Goal: Task Accomplishment & Management: Manage account settings

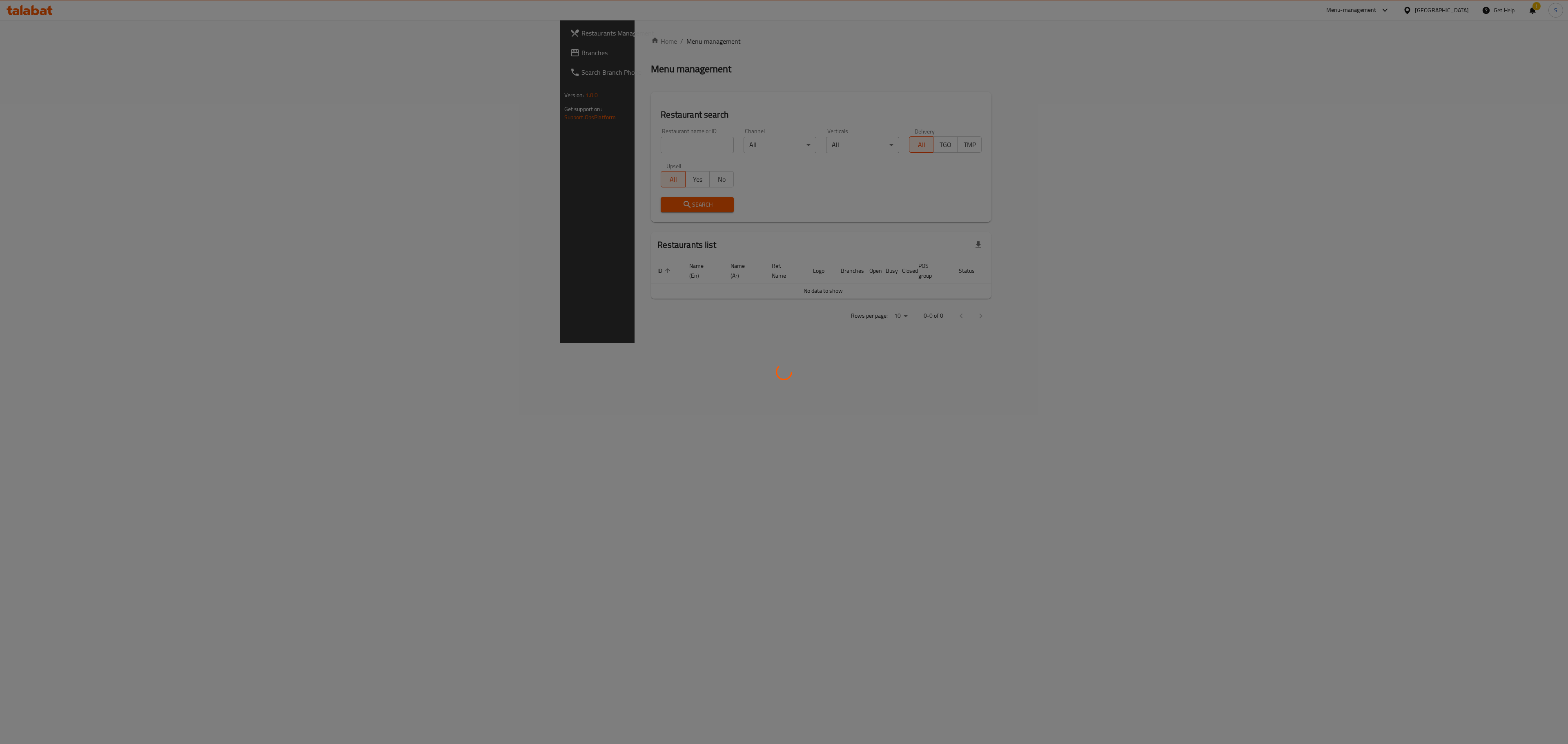
click at [390, 152] on div at bounding box center [784, 372] width 1568 height 744
click at [389, 150] on div at bounding box center [784, 372] width 1568 height 744
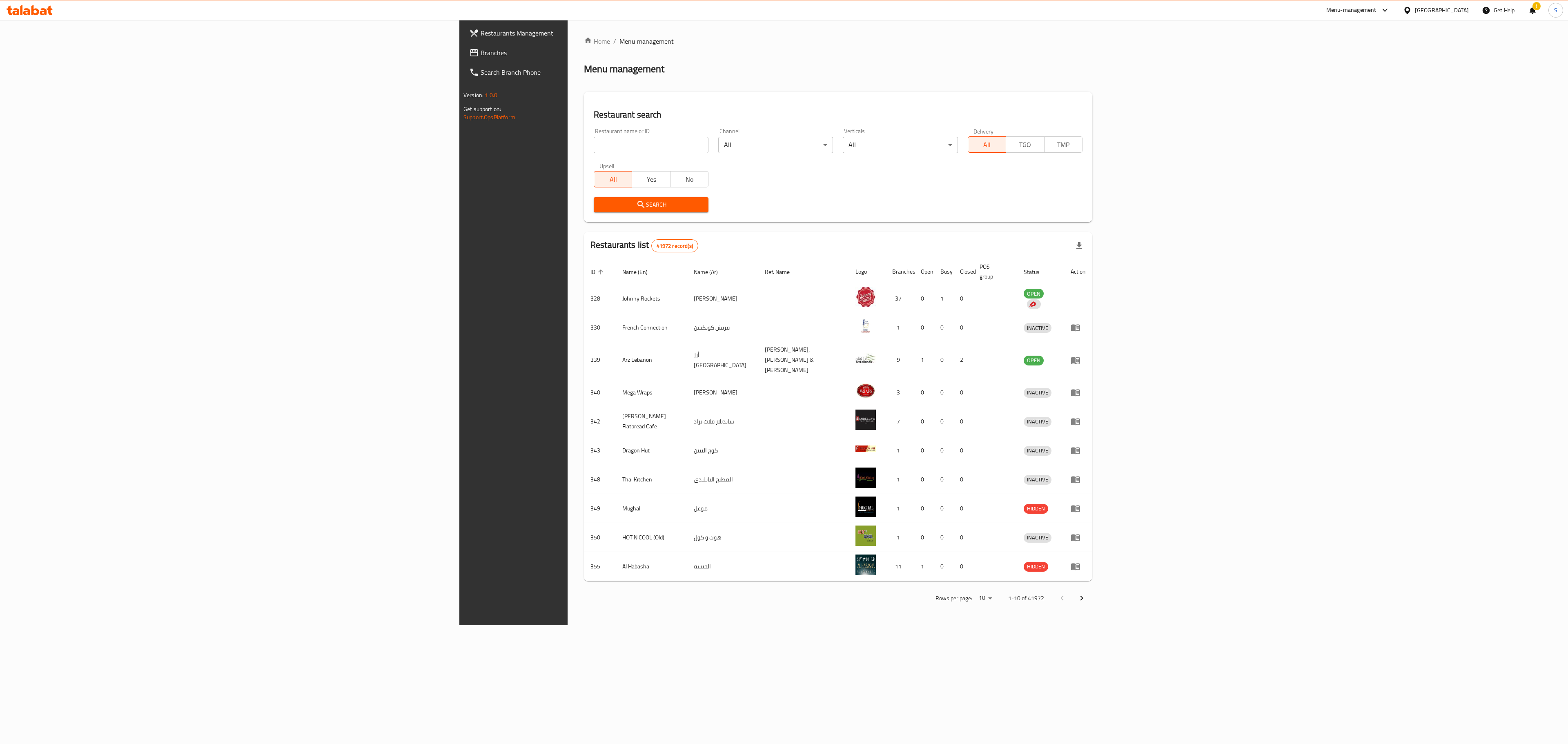
click at [389, 147] on div at bounding box center [784, 372] width 1568 height 744
click at [593, 144] on input "search" at bounding box center [651, 145] width 115 height 16
type input "heavenly bakery"
click button "Search" at bounding box center [651, 205] width 115 height 15
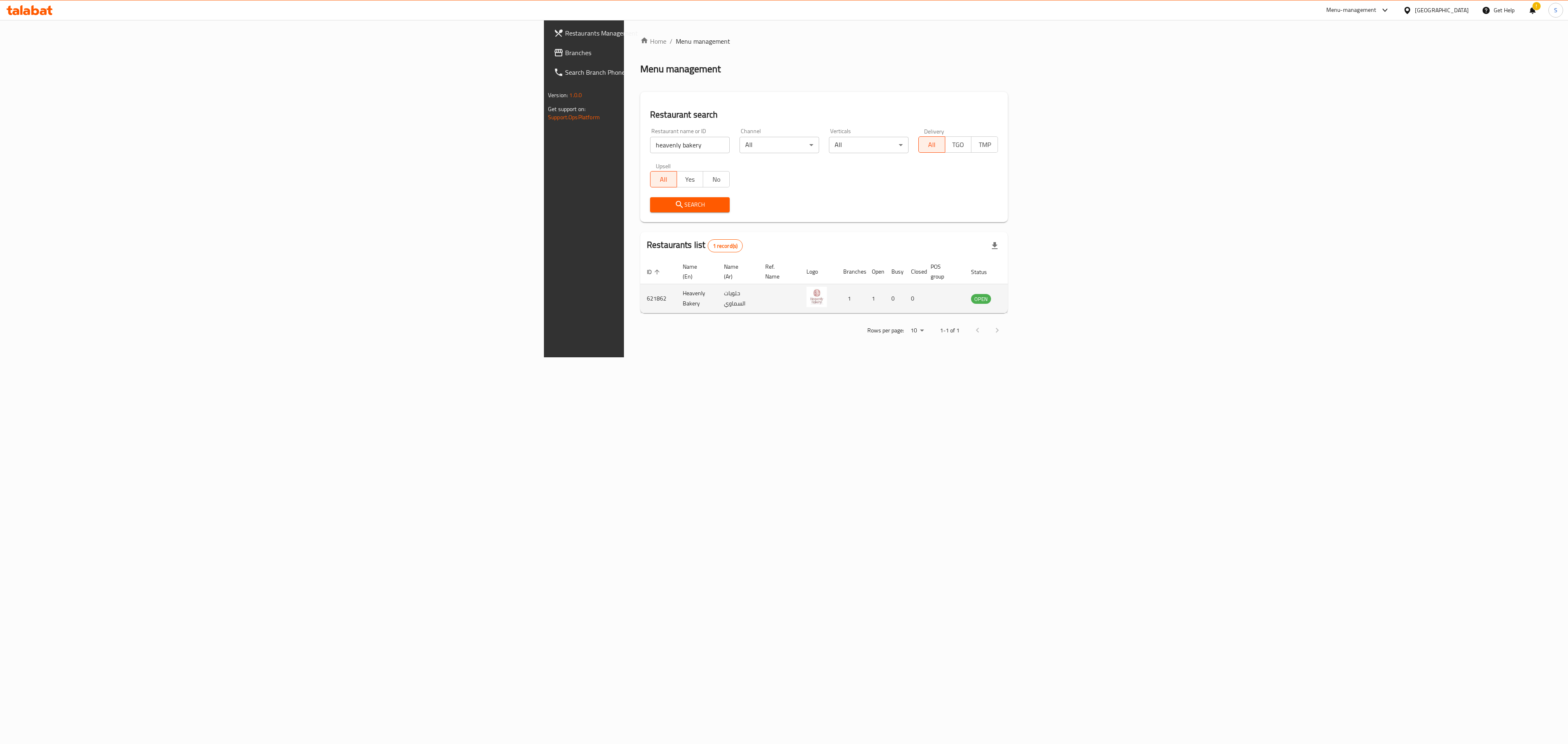
click at [1023, 296] on icon "enhanced table" at bounding box center [1018, 299] width 9 height 7
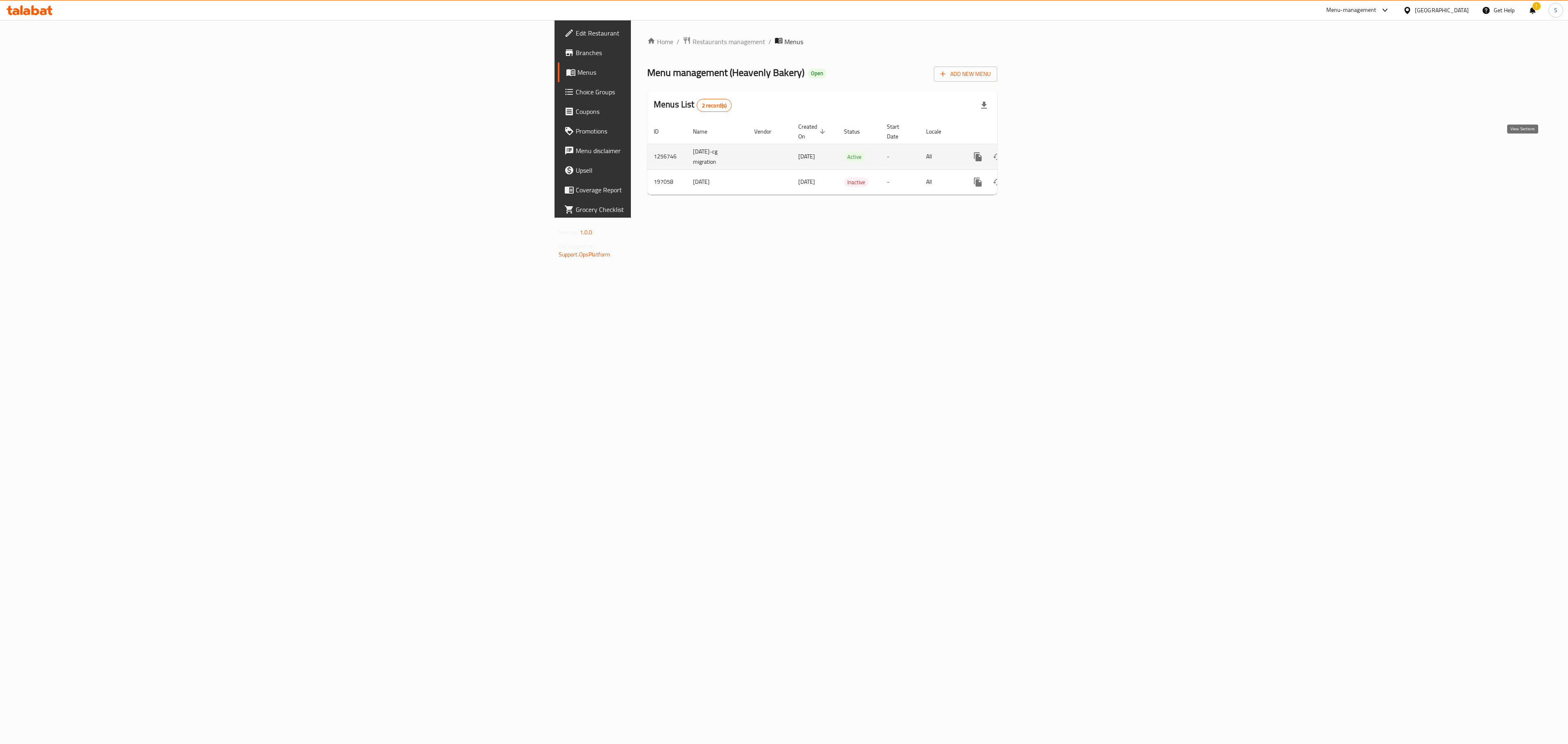
click at [1046, 147] on link "enhanced table" at bounding box center [1037, 156] width 19 height 19
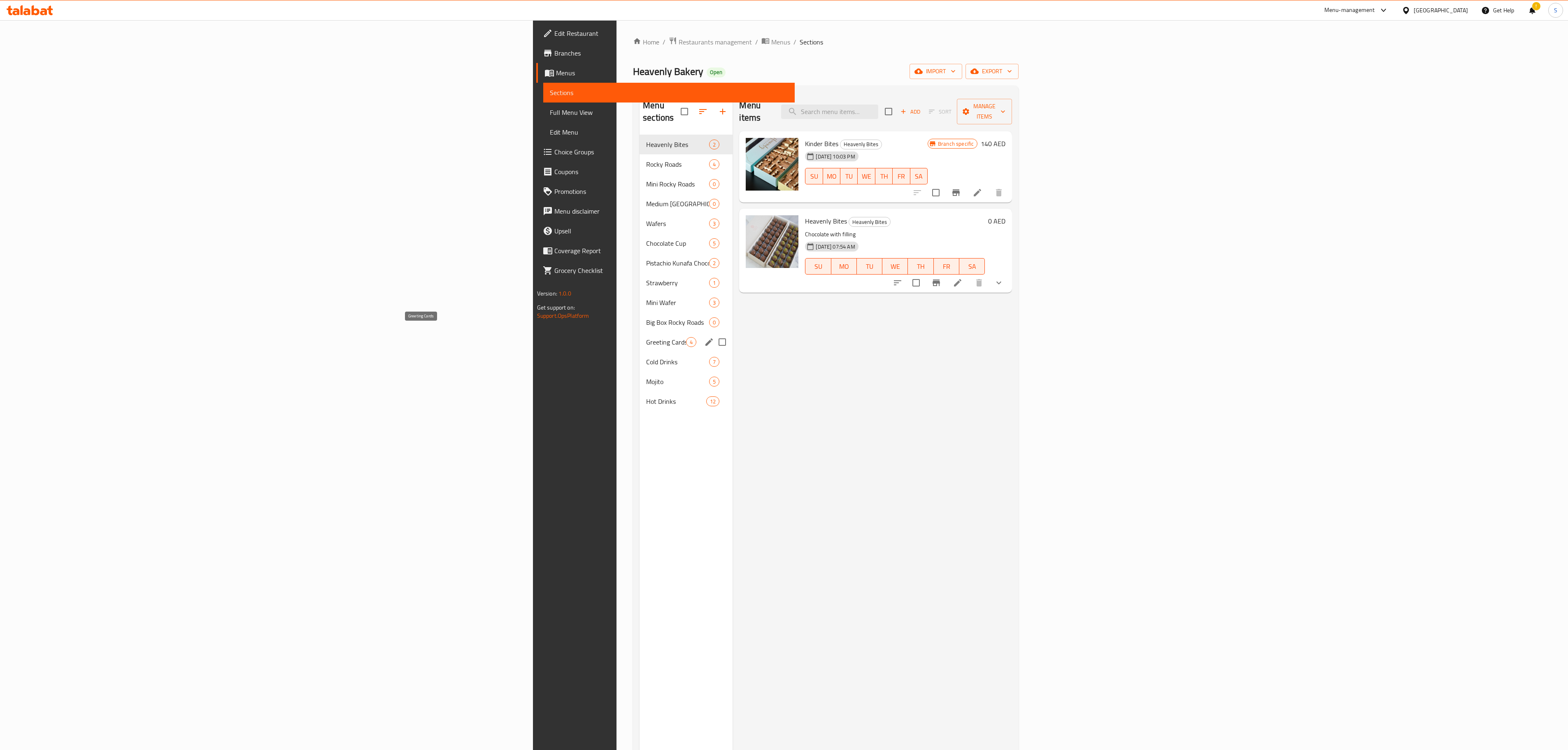
click at [646, 337] on span "Greeting Cards" at bounding box center [666, 342] width 40 height 10
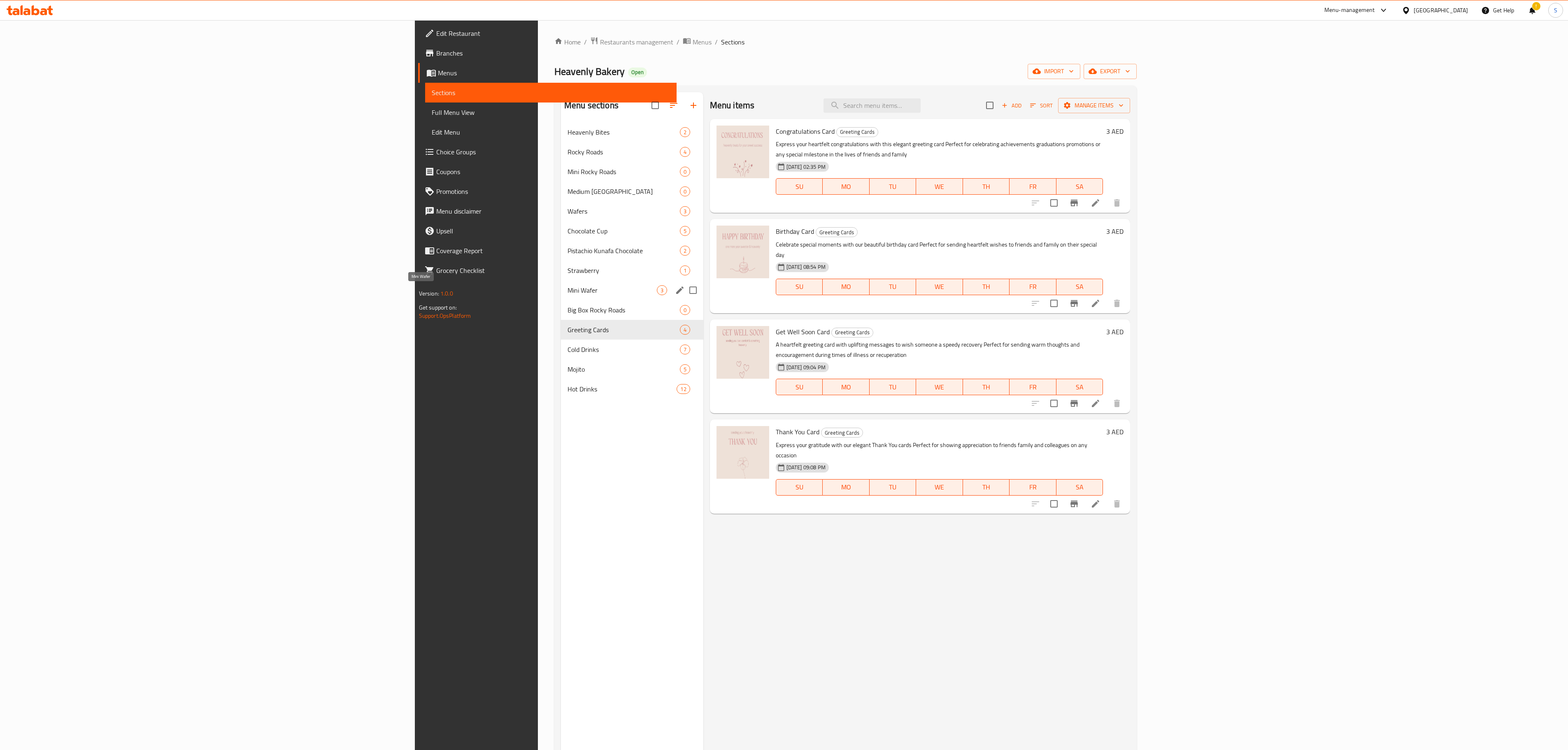
click at [561, 285] on div "Mini Wafer 3" at bounding box center [632, 290] width 142 height 20
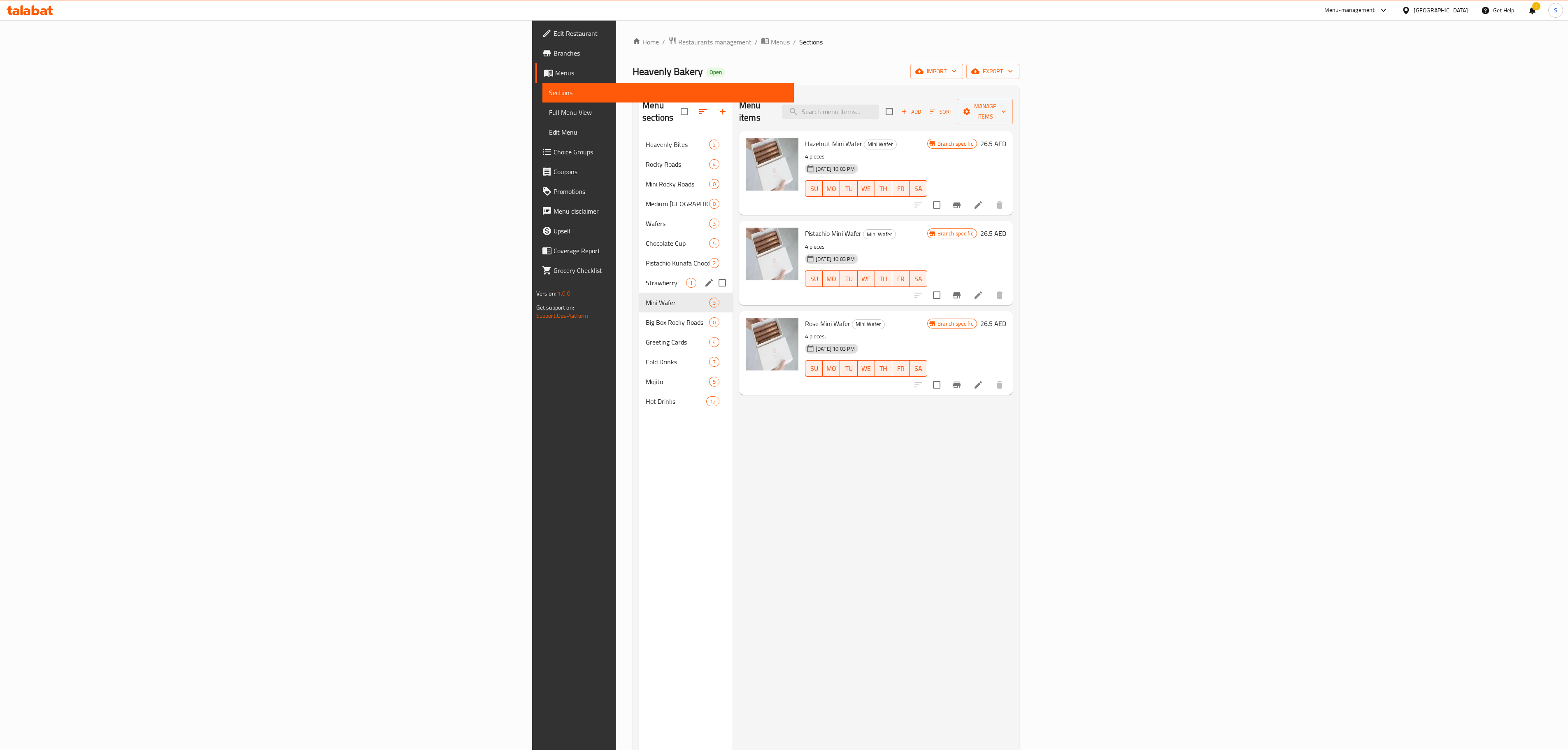
click at [639, 260] on div "Pistachio Kunafa Chocolate 2" at bounding box center [686, 263] width 93 height 20
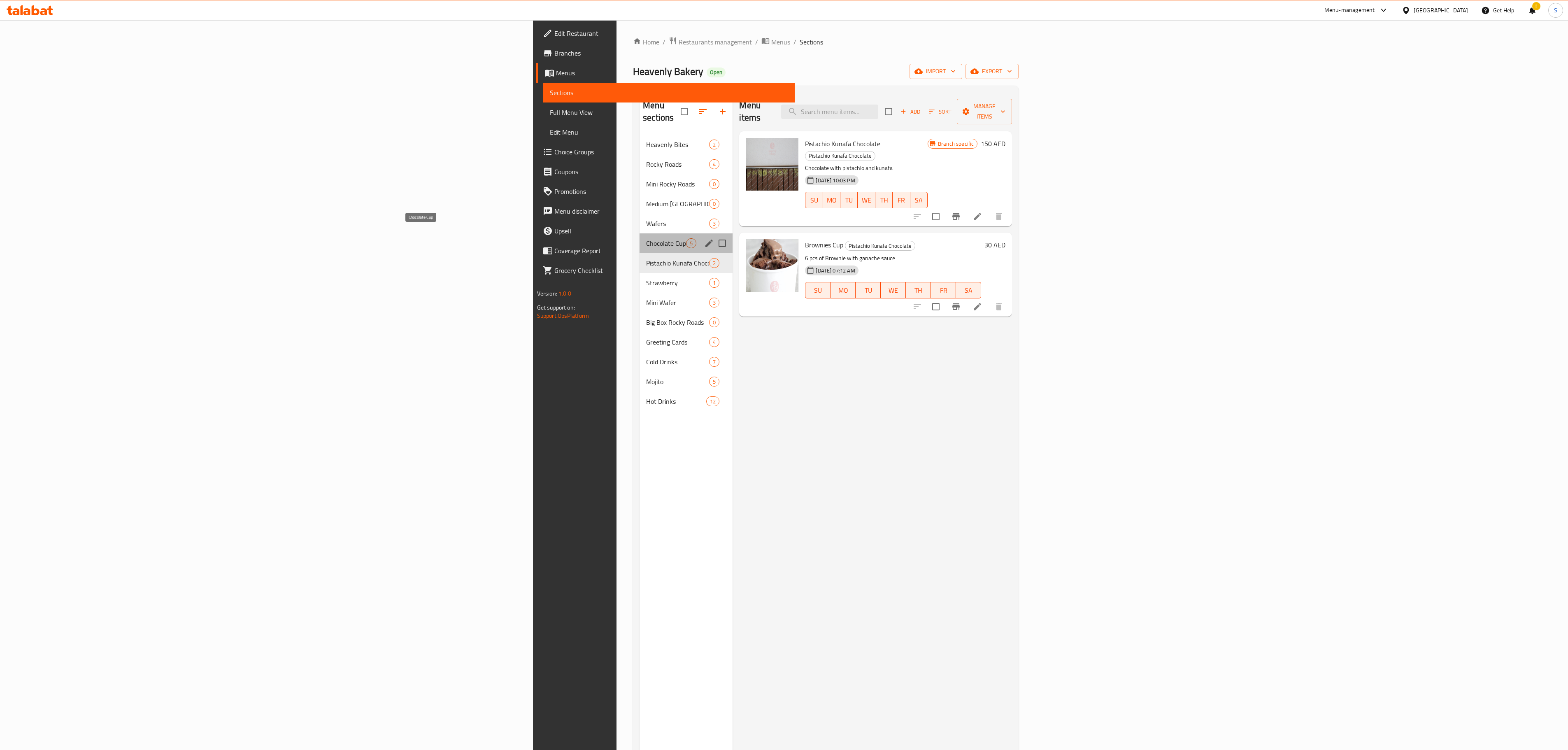
click at [646, 238] on span "Chocolate Cup" at bounding box center [666, 243] width 40 height 10
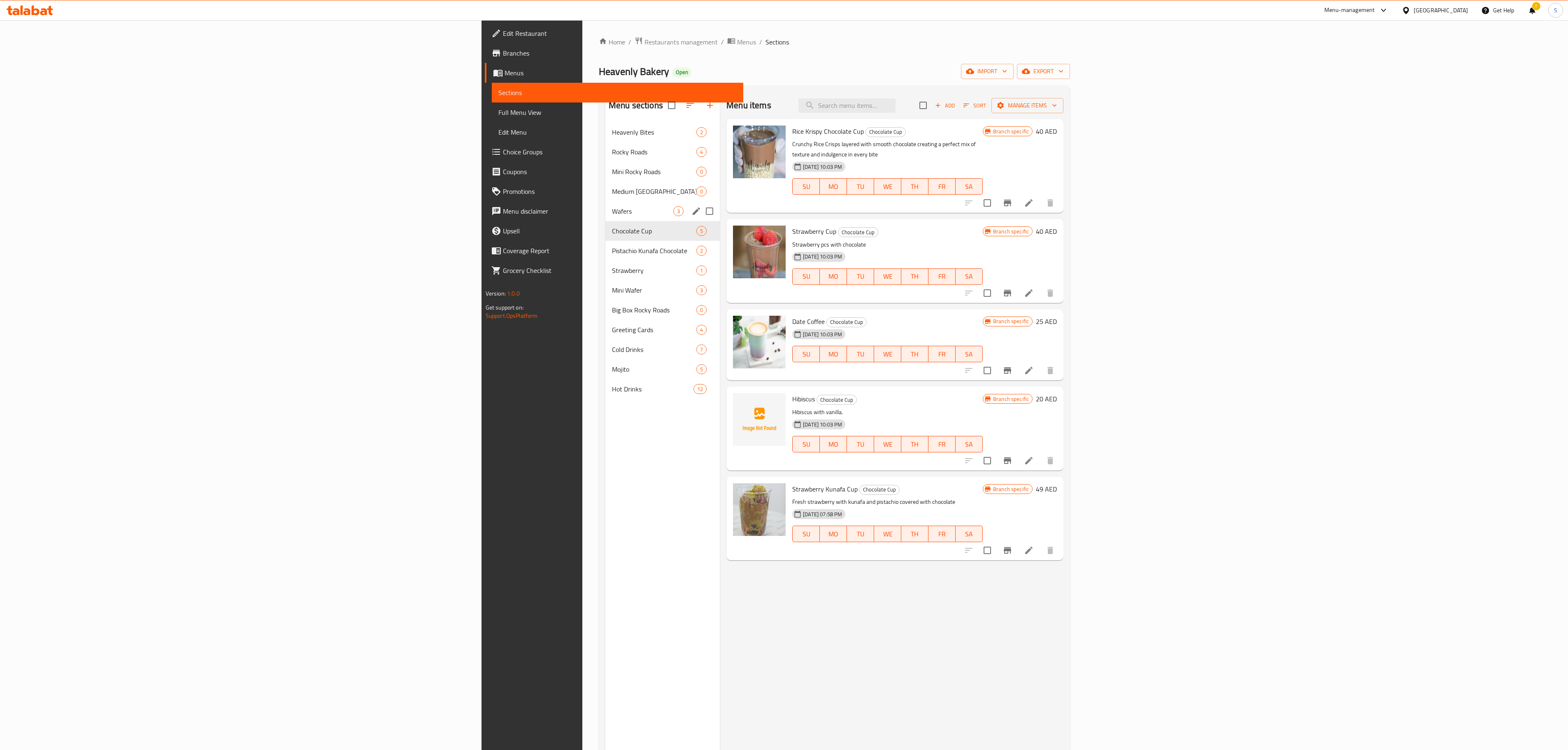
click at [612, 213] on span "Wafers" at bounding box center [643, 211] width 61 height 10
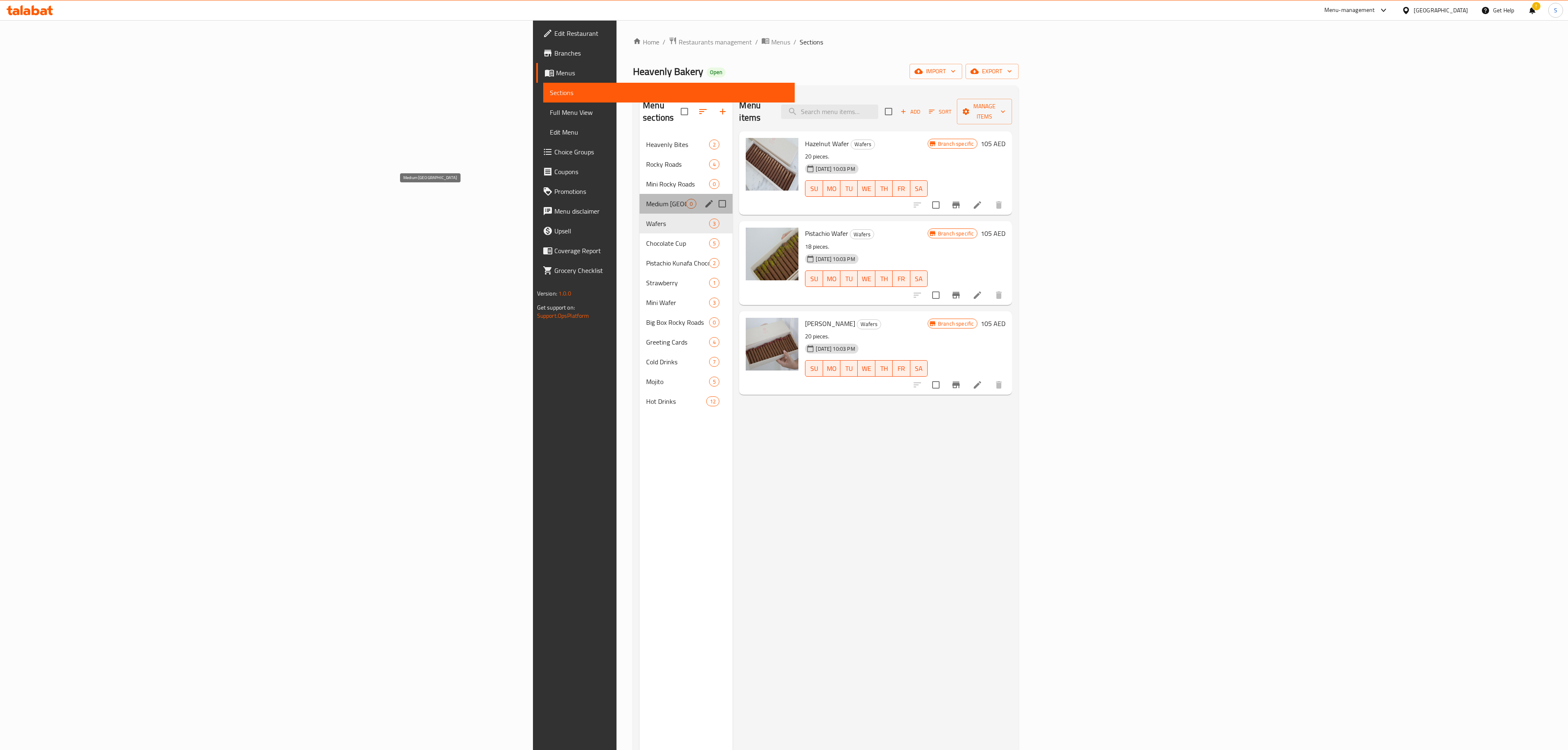
click at [646, 199] on span "Medium [GEOGRAPHIC_DATA]" at bounding box center [666, 204] width 40 height 10
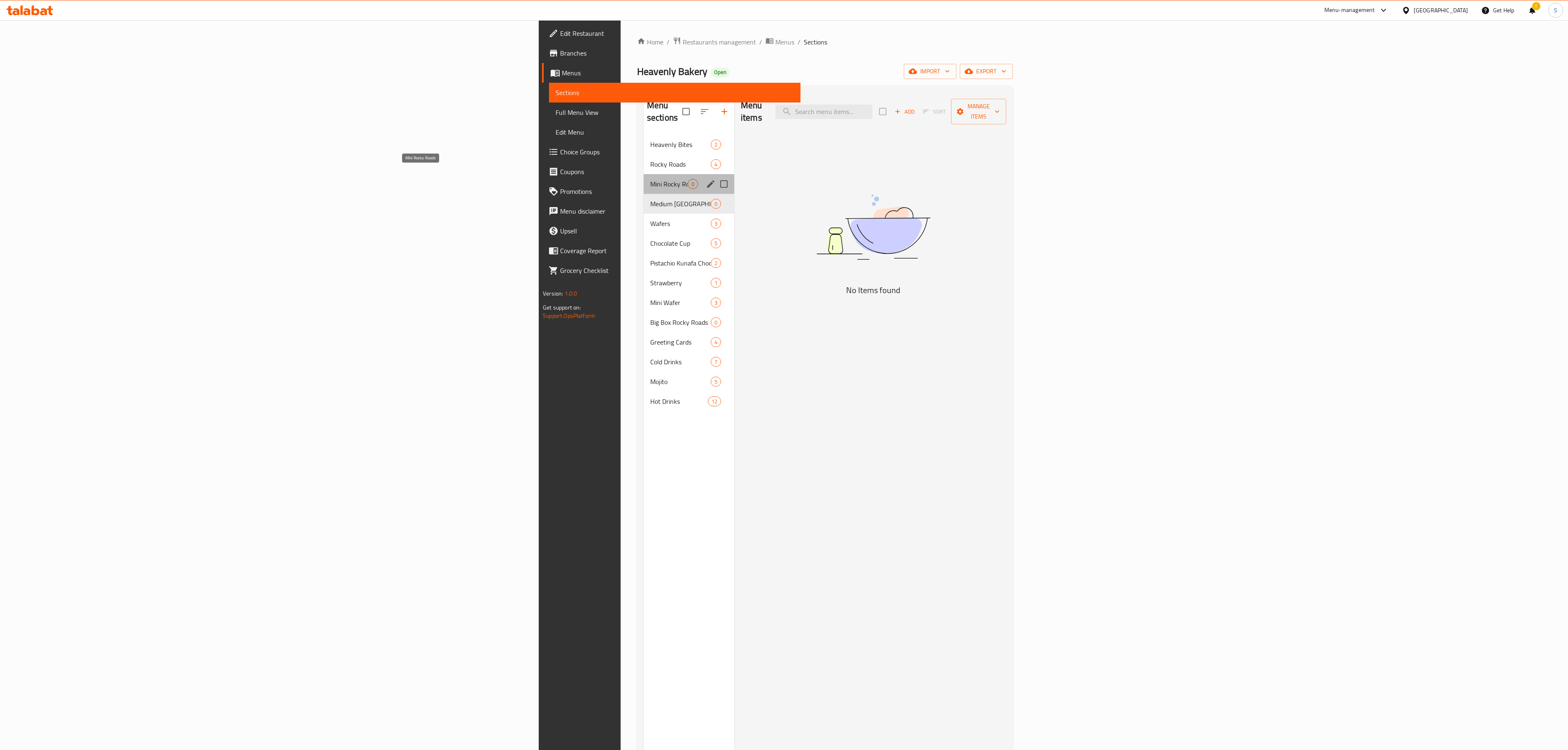
click at [650, 179] on span "Mini Rocky Roads" at bounding box center [669, 184] width 37 height 10
click at [650, 160] on span "Rocky Roads" at bounding box center [669, 164] width 37 height 10
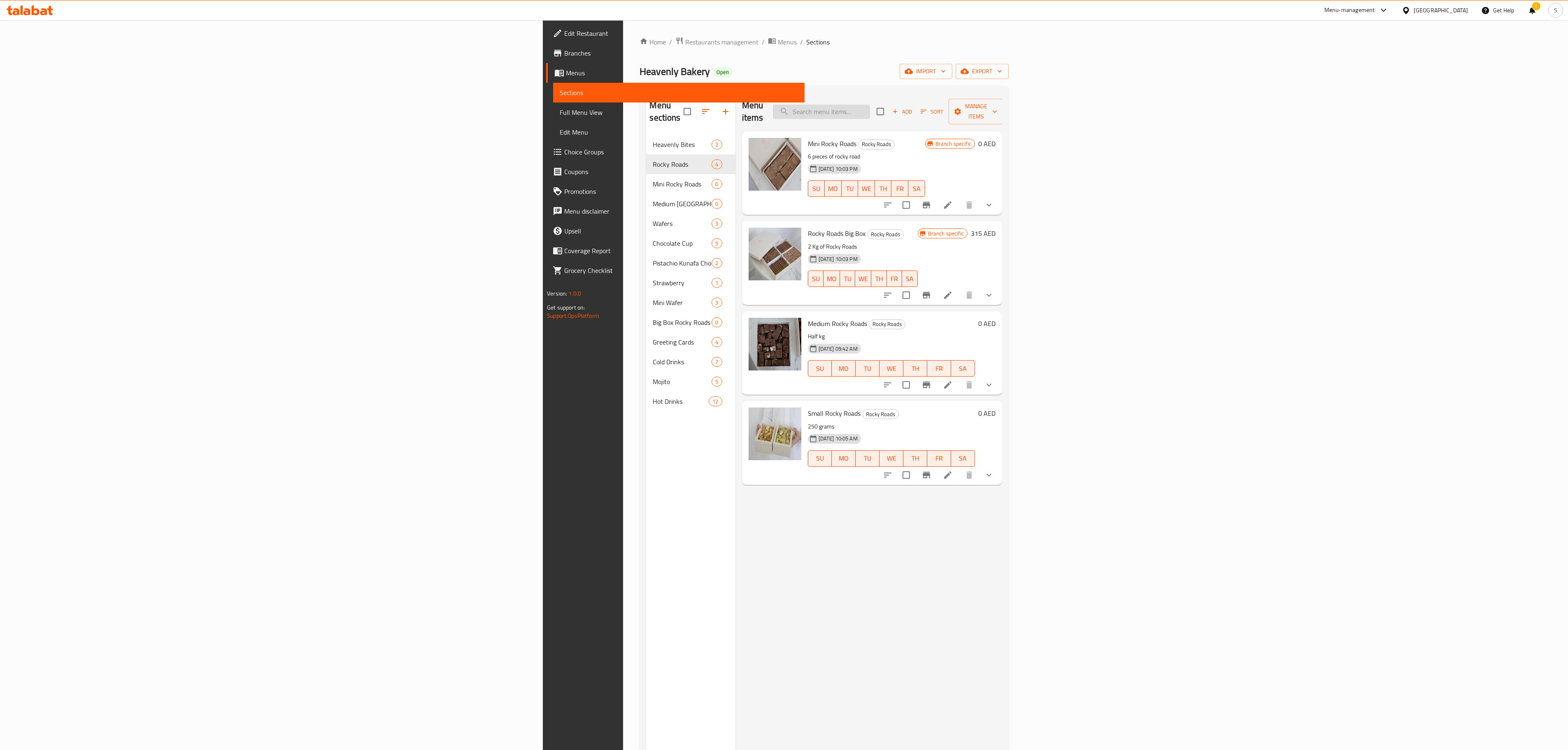
click at [870, 104] on input "search" at bounding box center [821, 111] width 97 height 14
paste input "brownies product"
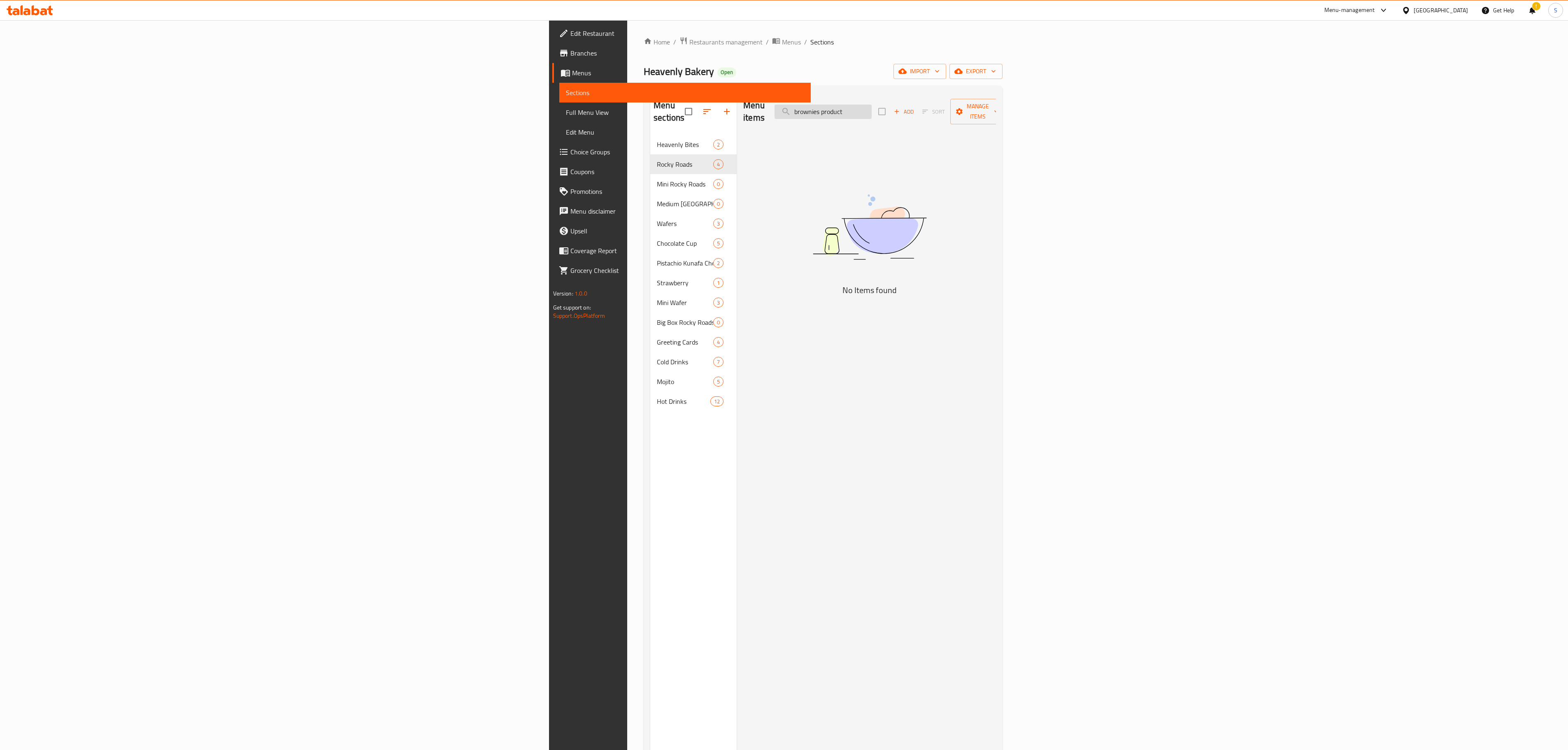
click at [872, 104] on input "brownies product" at bounding box center [823, 111] width 97 height 14
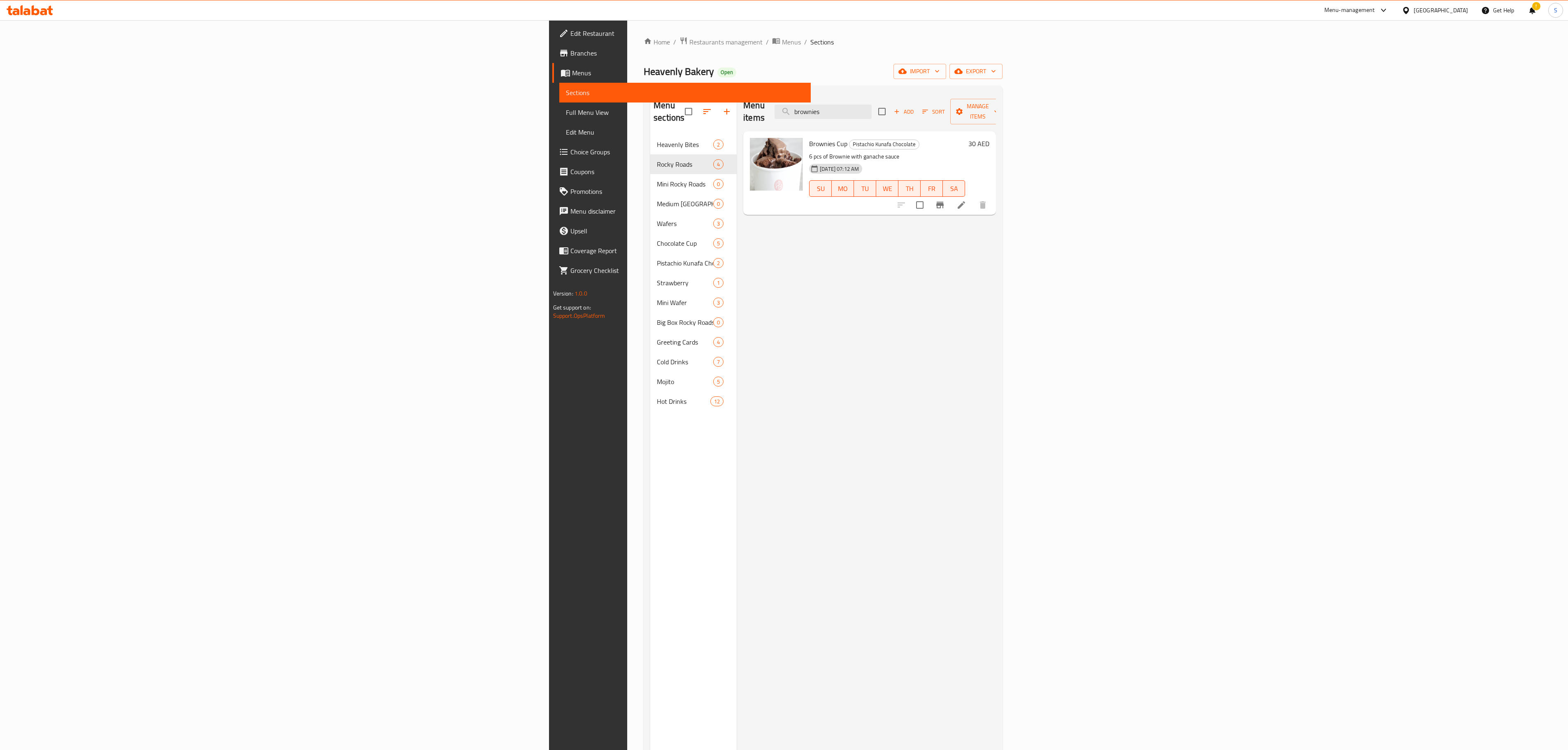
type input "brownies"
click at [644, 46] on ol "Home / Restaurants management / Menus / Sections" at bounding box center [823, 42] width 359 height 10
click at [782, 41] on span "Menus" at bounding box center [791, 42] width 19 height 10
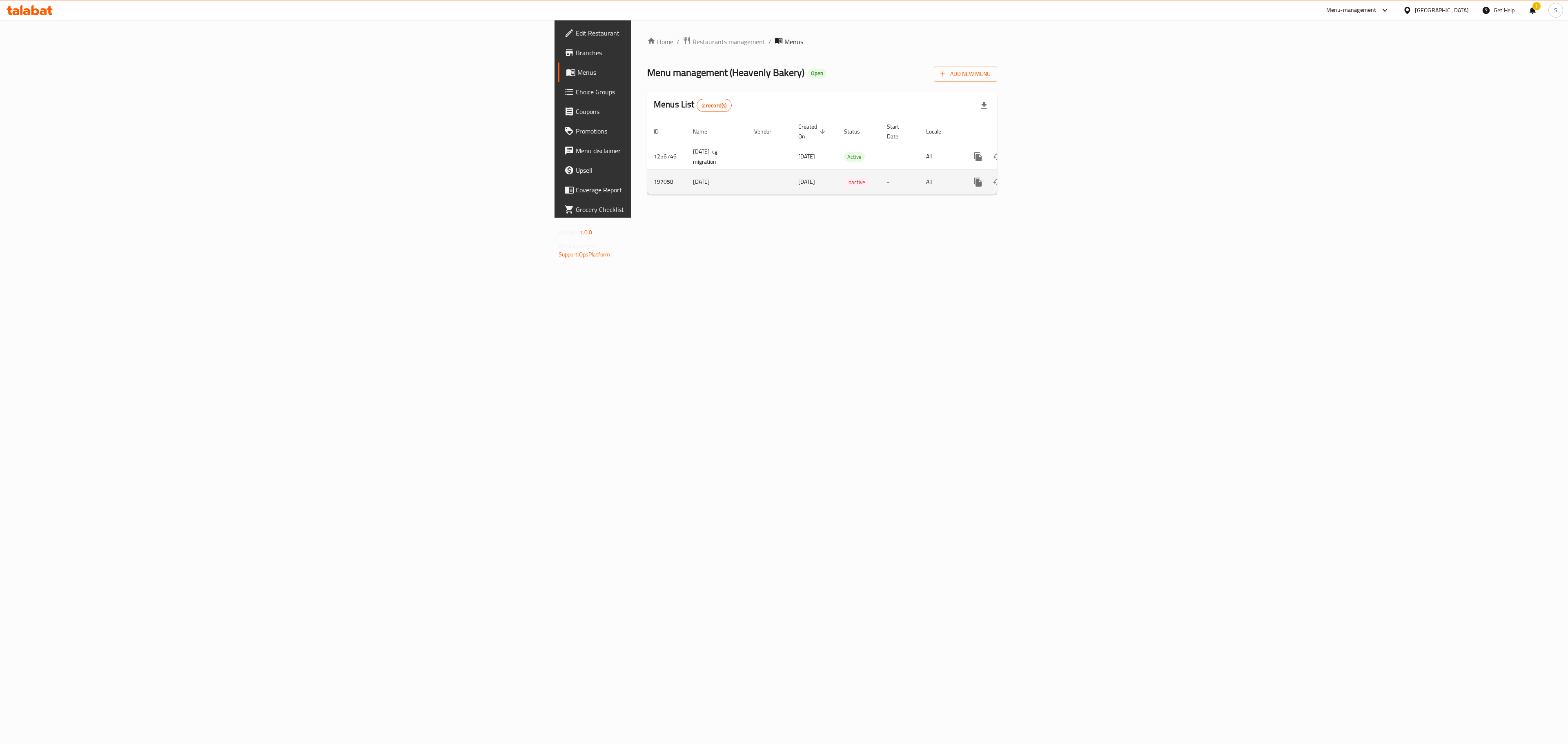
click at [687, 177] on td "[DATE]" at bounding box center [717, 181] width 61 height 25
click at [1041, 177] on icon "enhanced table" at bounding box center [1037, 182] width 10 height 10
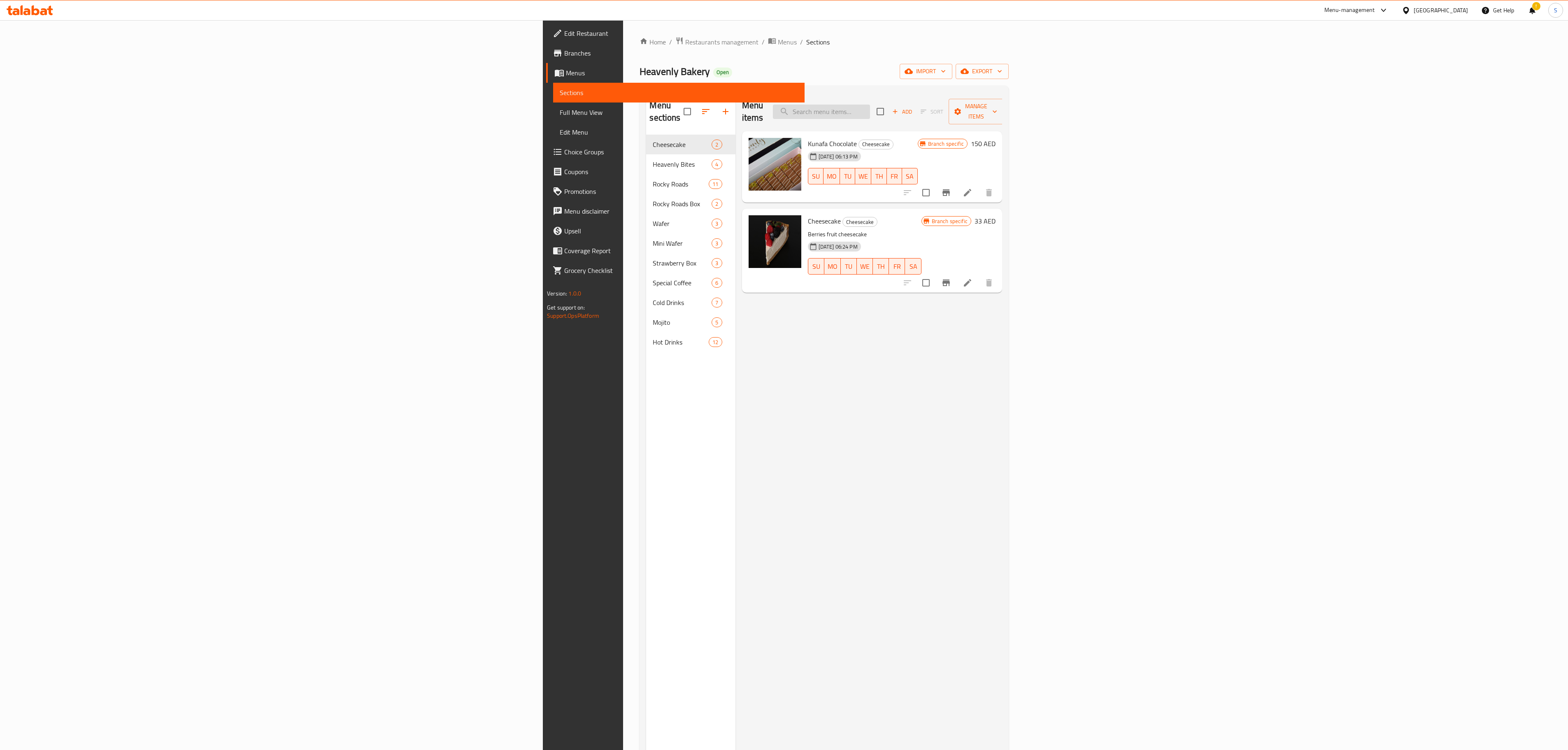
click at [870, 109] on input "search" at bounding box center [821, 111] width 97 height 14
paste input "brownies product"
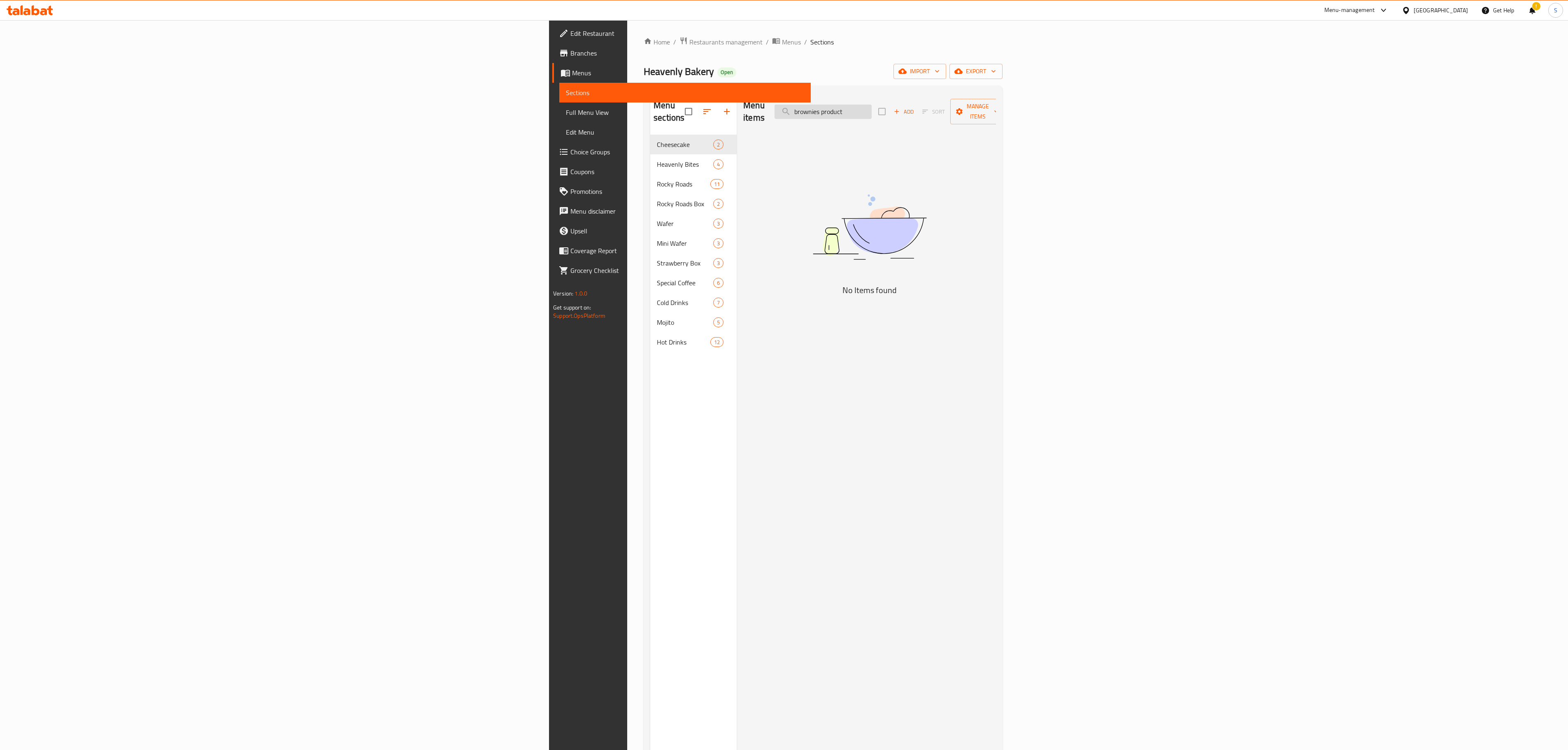
click at [872, 106] on input "brownies product" at bounding box center [823, 111] width 97 height 14
type input "brownies"
click at [782, 39] on span "Menus" at bounding box center [791, 42] width 19 height 10
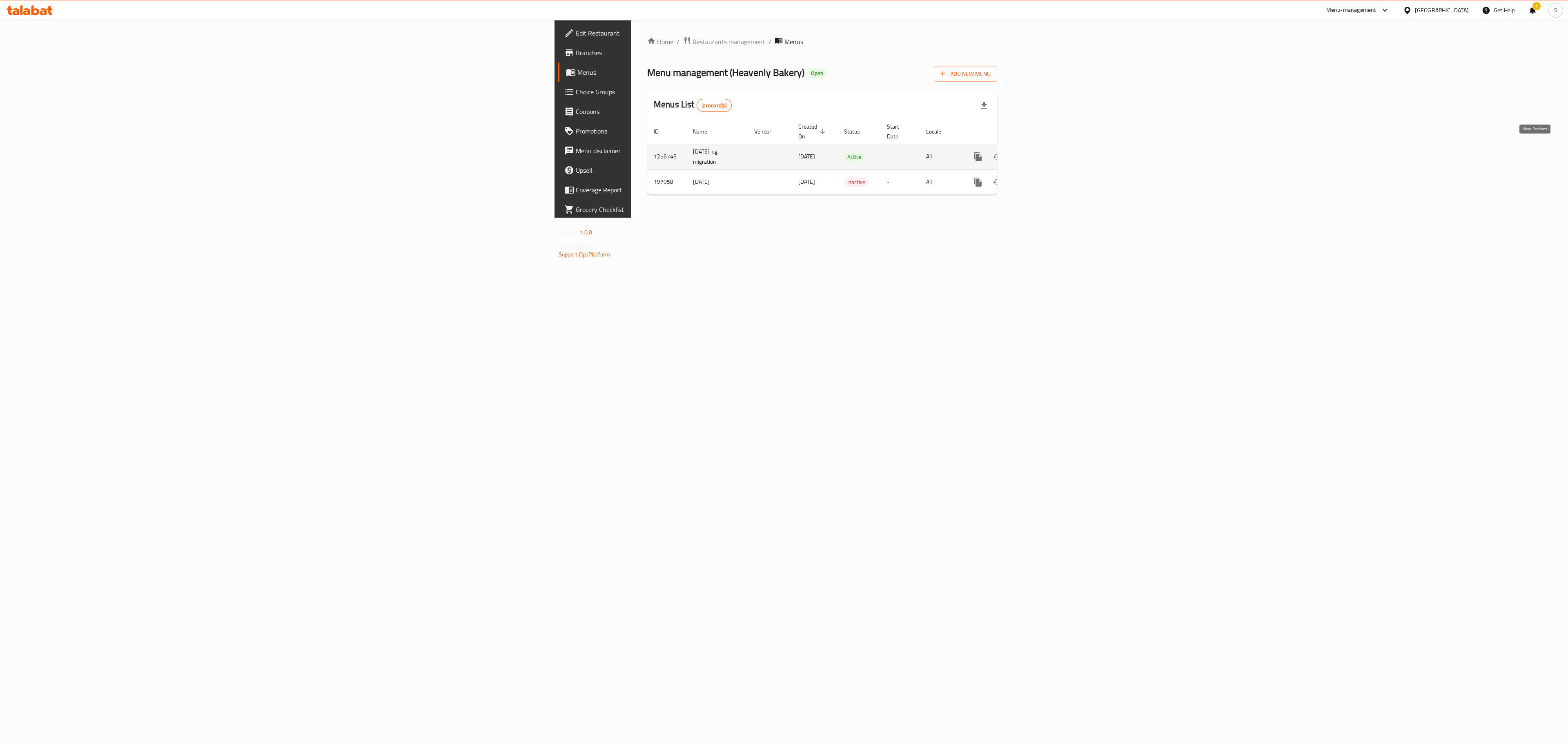
click at [1046, 147] on link "enhanced table" at bounding box center [1037, 156] width 19 height 19
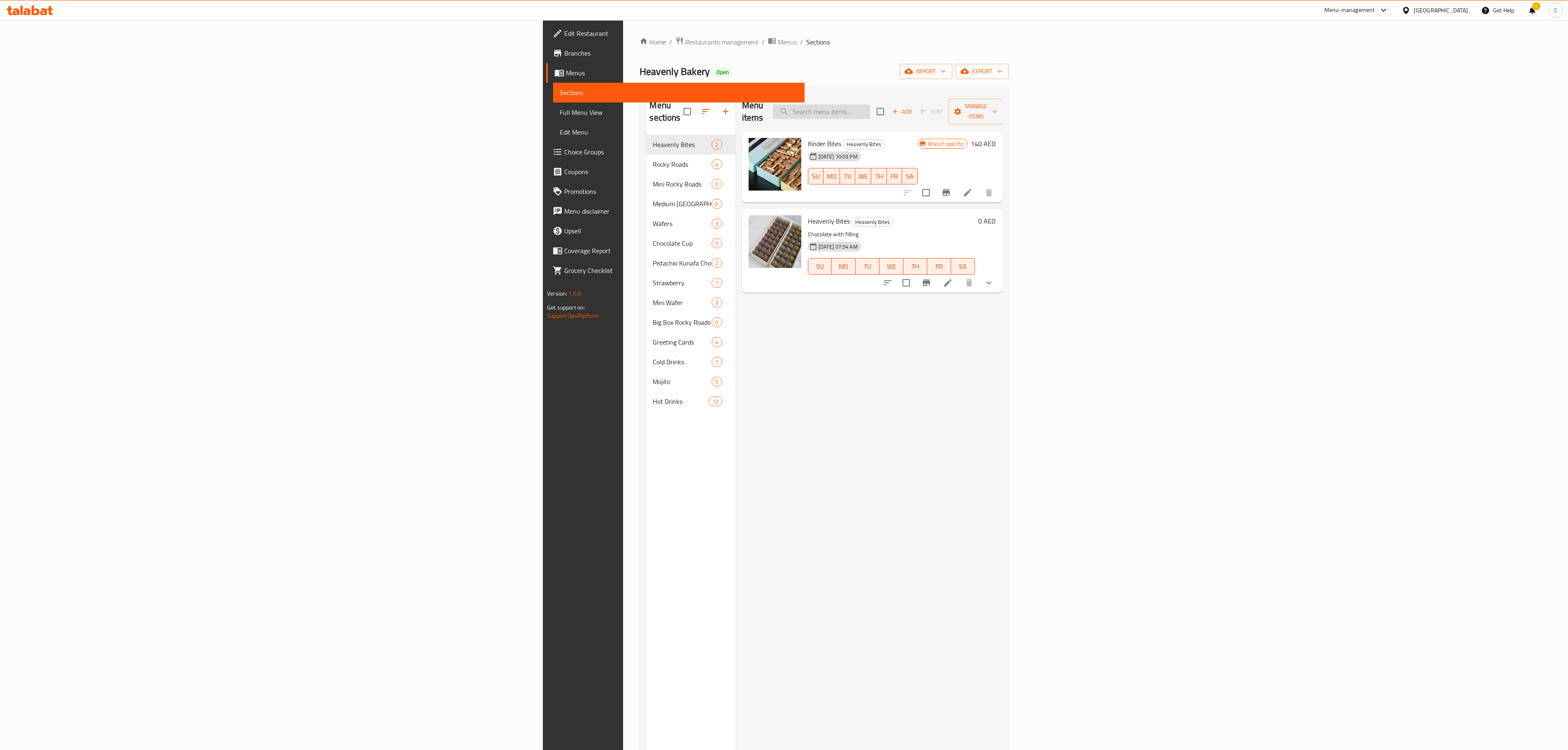
click at [870, 106] on input "search" at bounding box center [821, 111] width 97 height 14
paste input "brownies product"
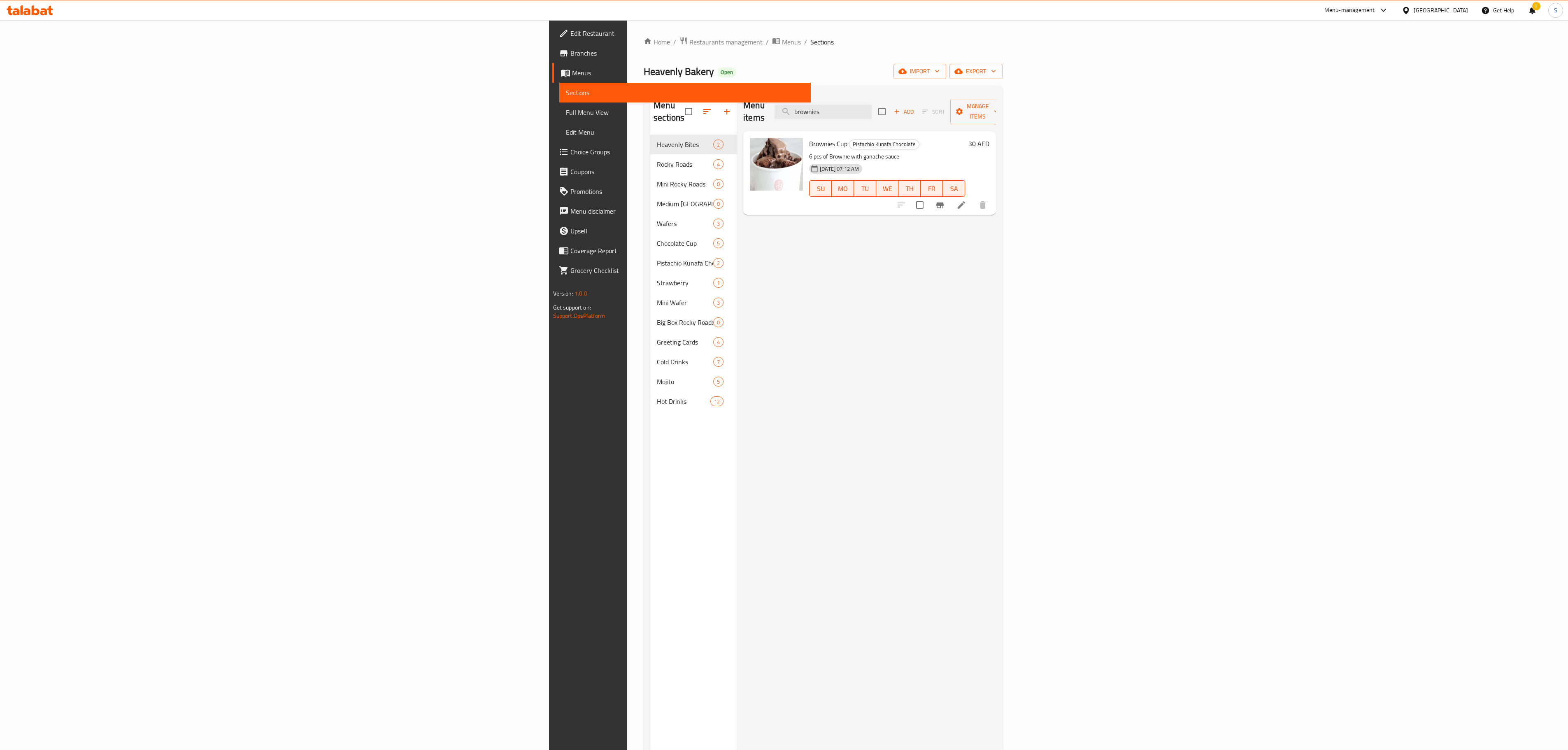
type input "brownies"
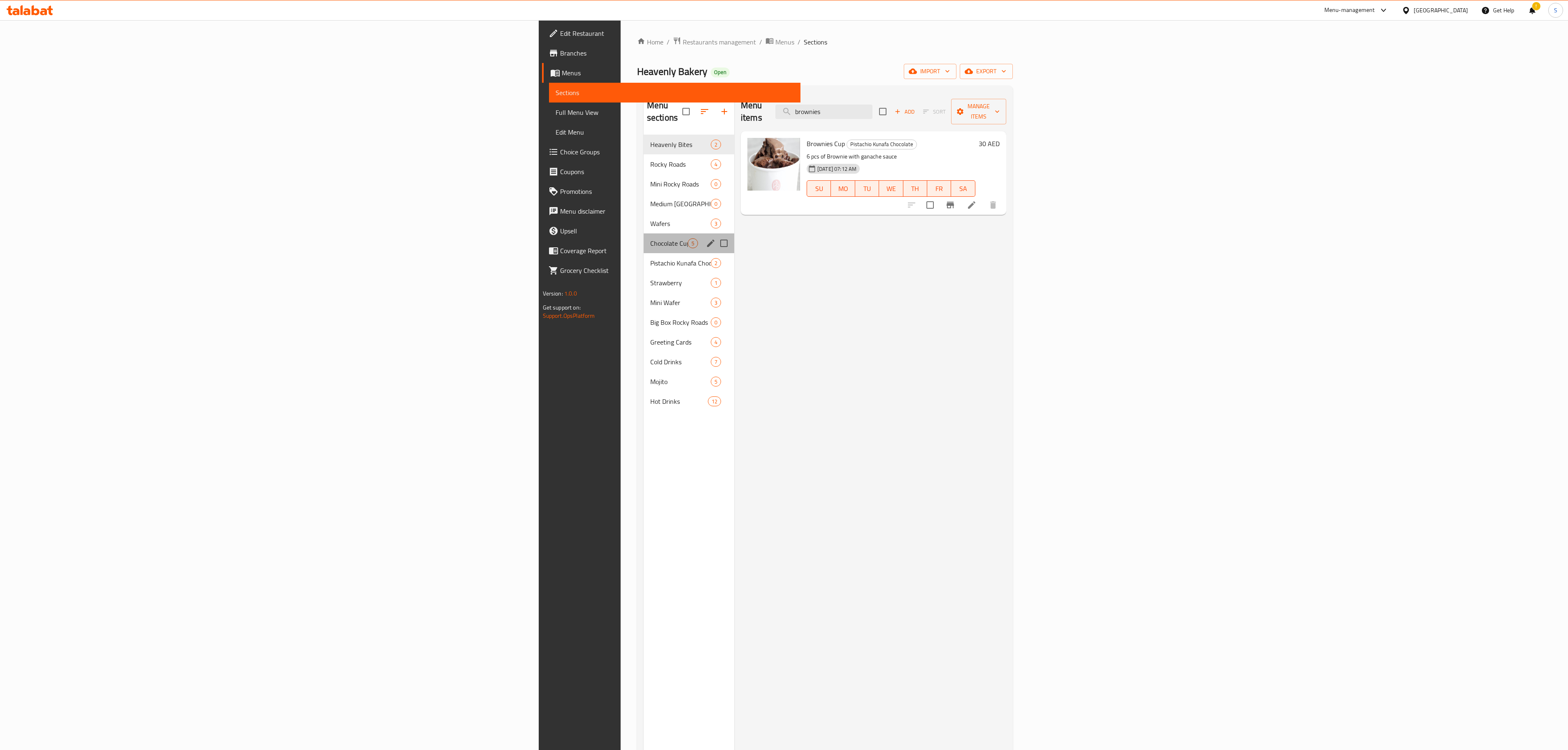
click at [644, 233] on div "Chocolate Cup 5" at bounding box center [689, 243] width 91 height 20
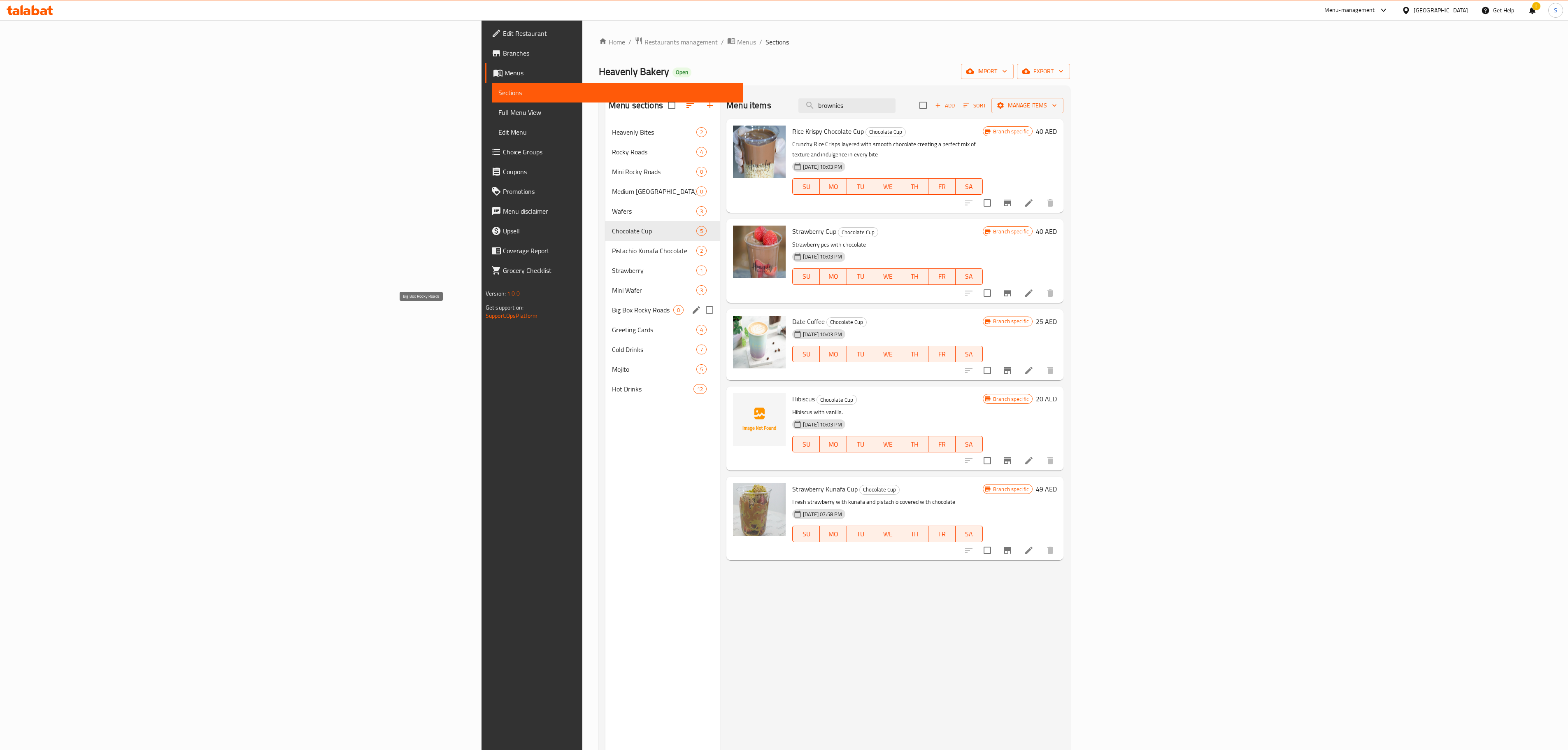
click at [612, 312] on span "Big Box Rocky Roads" at bounding box center [643, 310] width 61 height 10
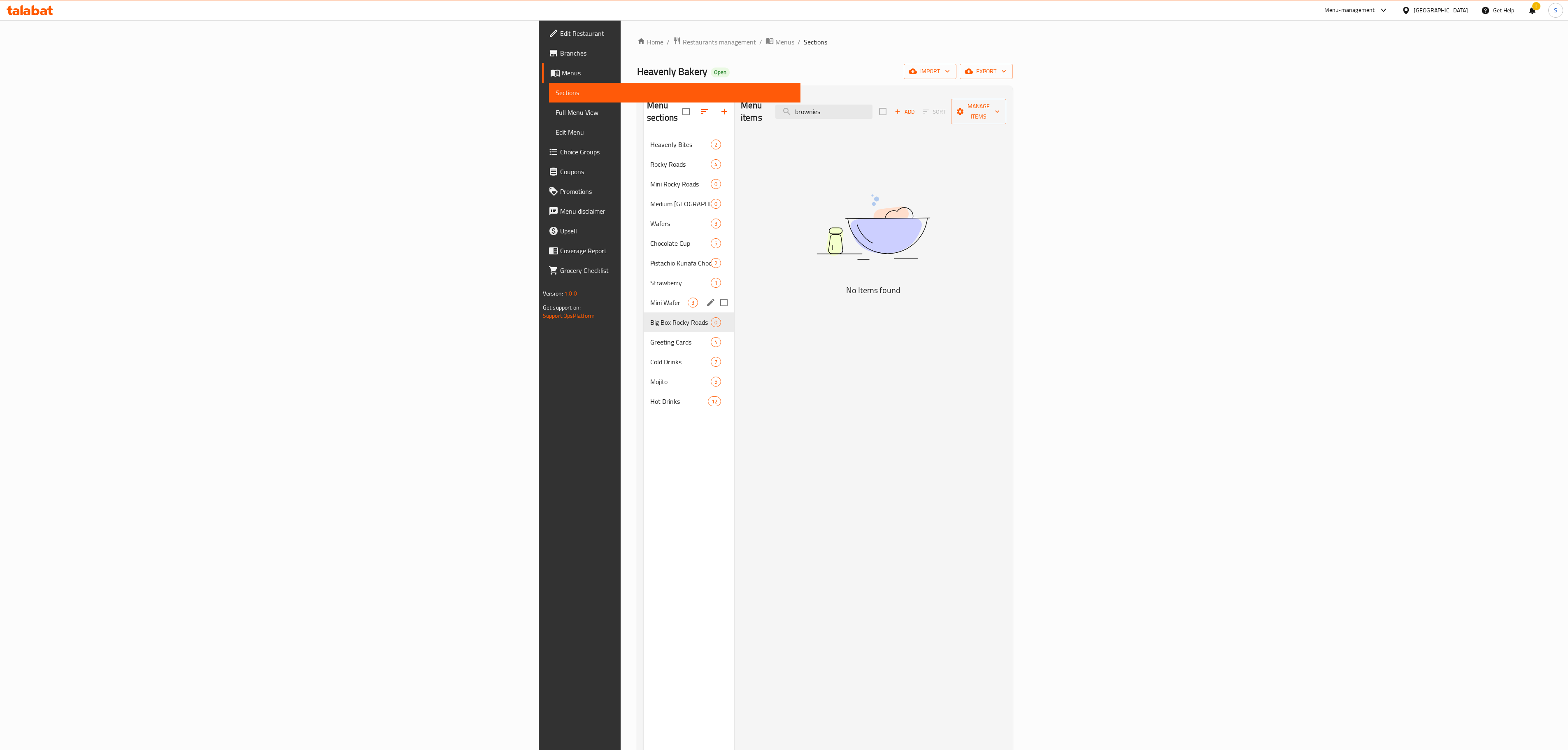
click at [644, 293] on div "Mini Wafer 3" at bounding box center [689, 303] width 91 height 20
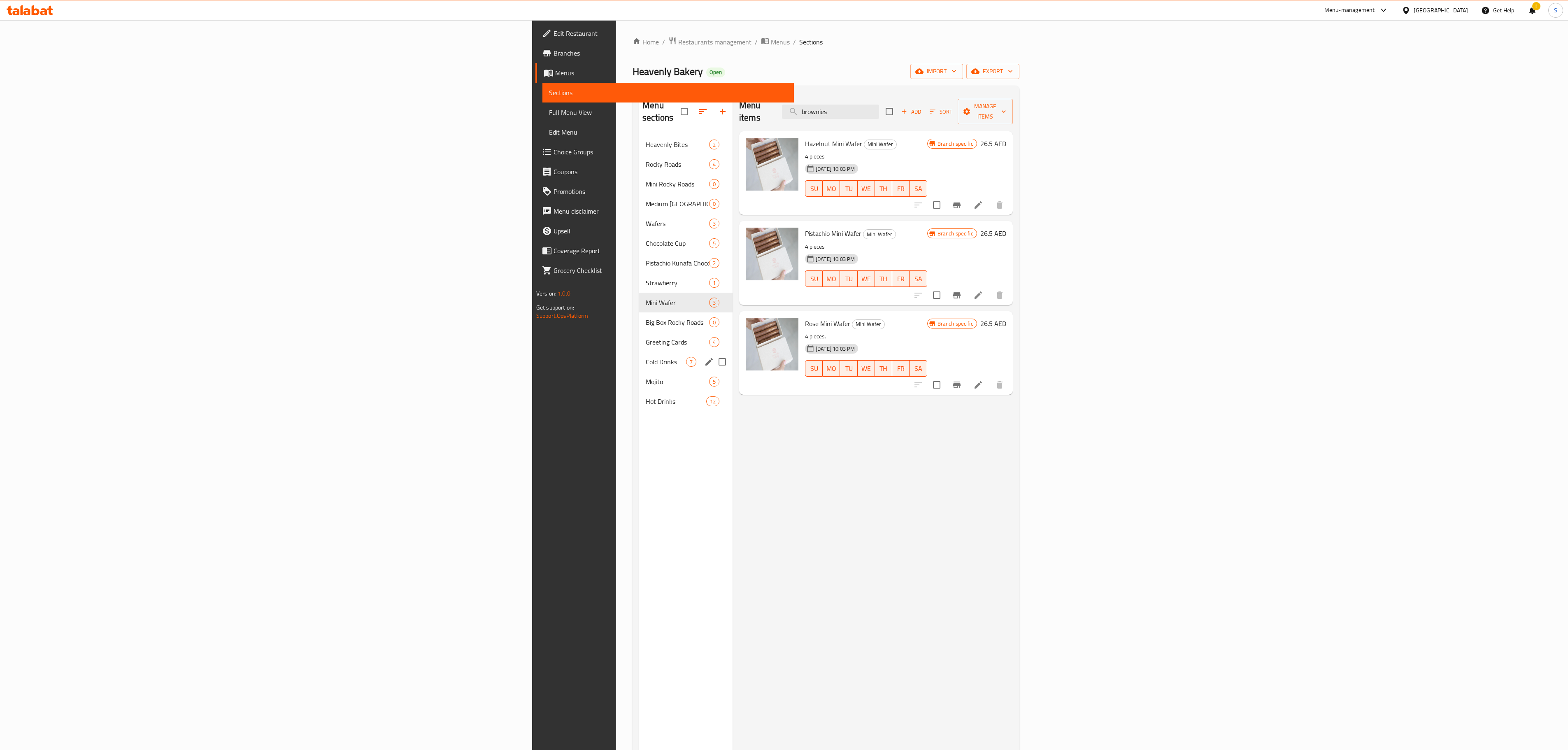
click at [646, 317] on span "Big Box Rocky Roads" at bounding box center [677, 322] width 63 height 10
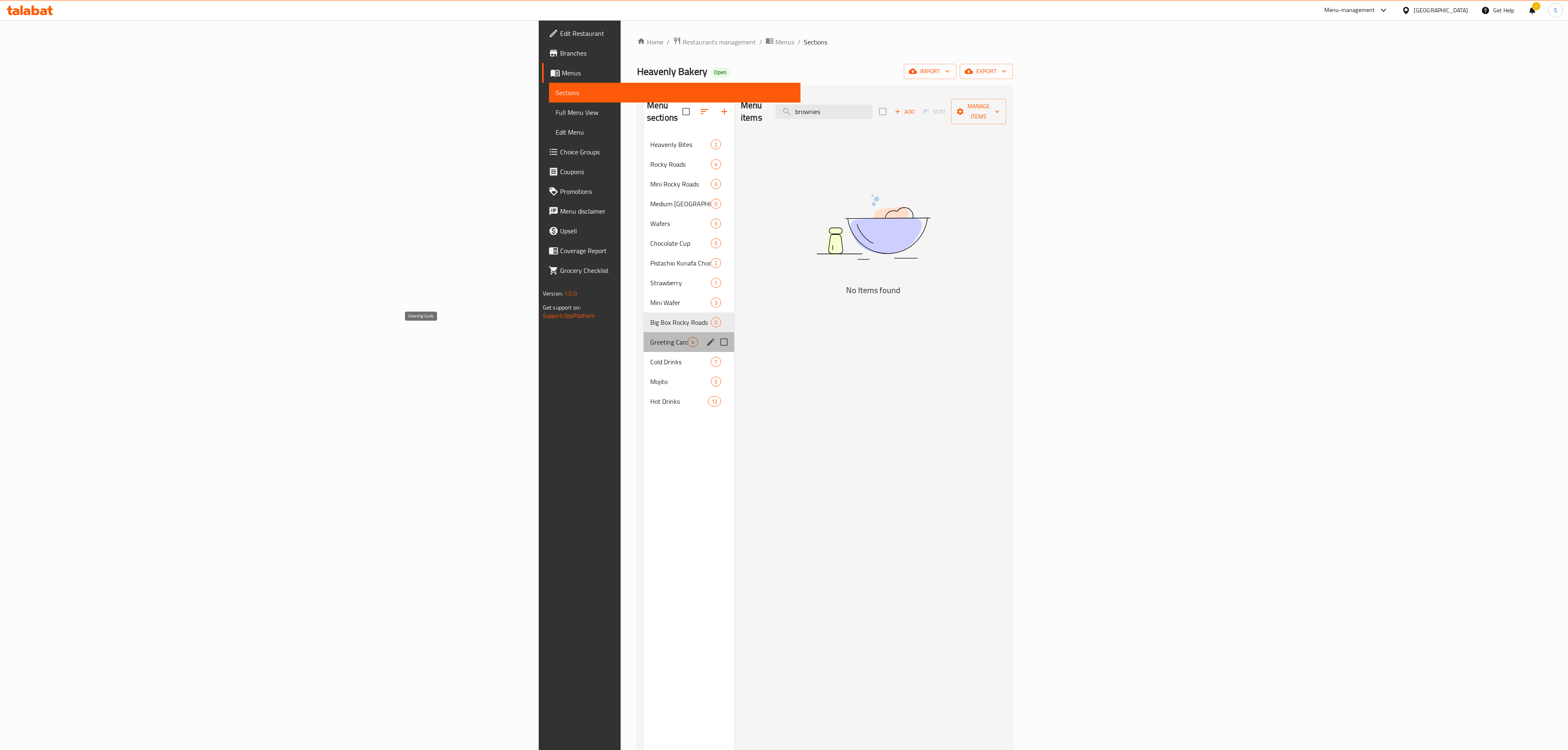
click at [650, 337] on span "Greeting Cards" at bounding box center [669, 342] width 37 height 10
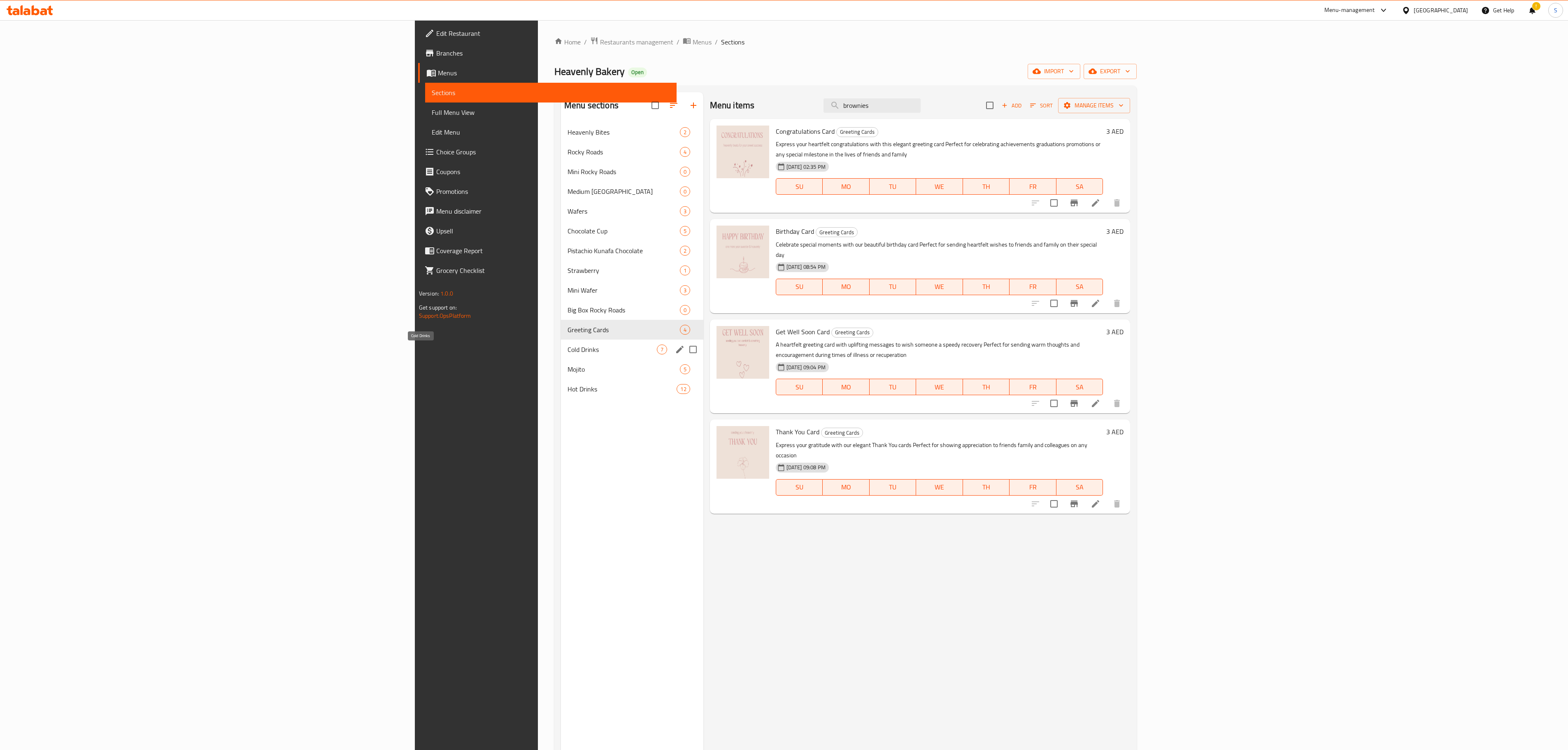
click at [567, 349] on span "Cold Drinks" at bounding box center [612, 349] width 90 height 10
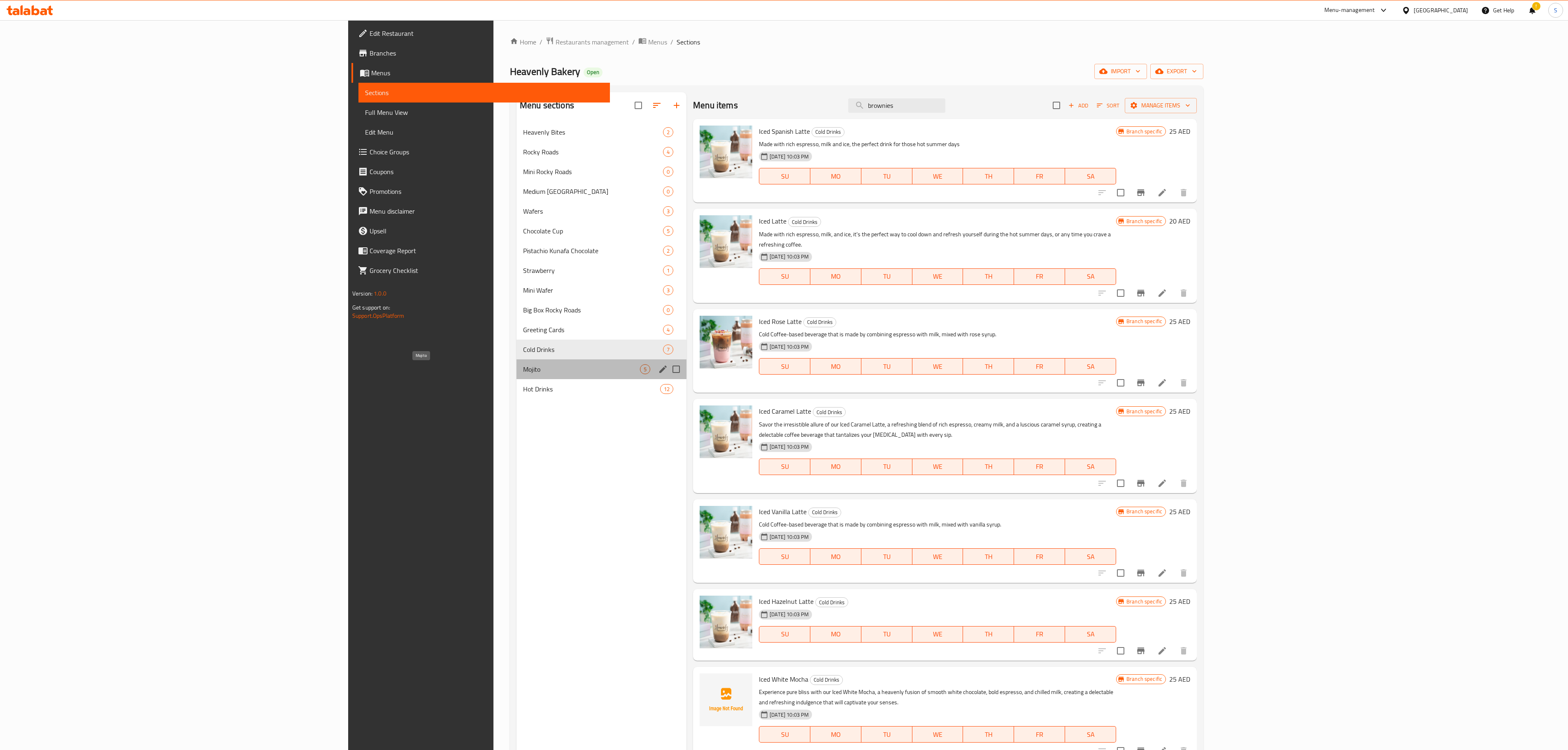
click at [523, 366] on span "Mojito" at bounding box center [582, 369] width 117 height 10
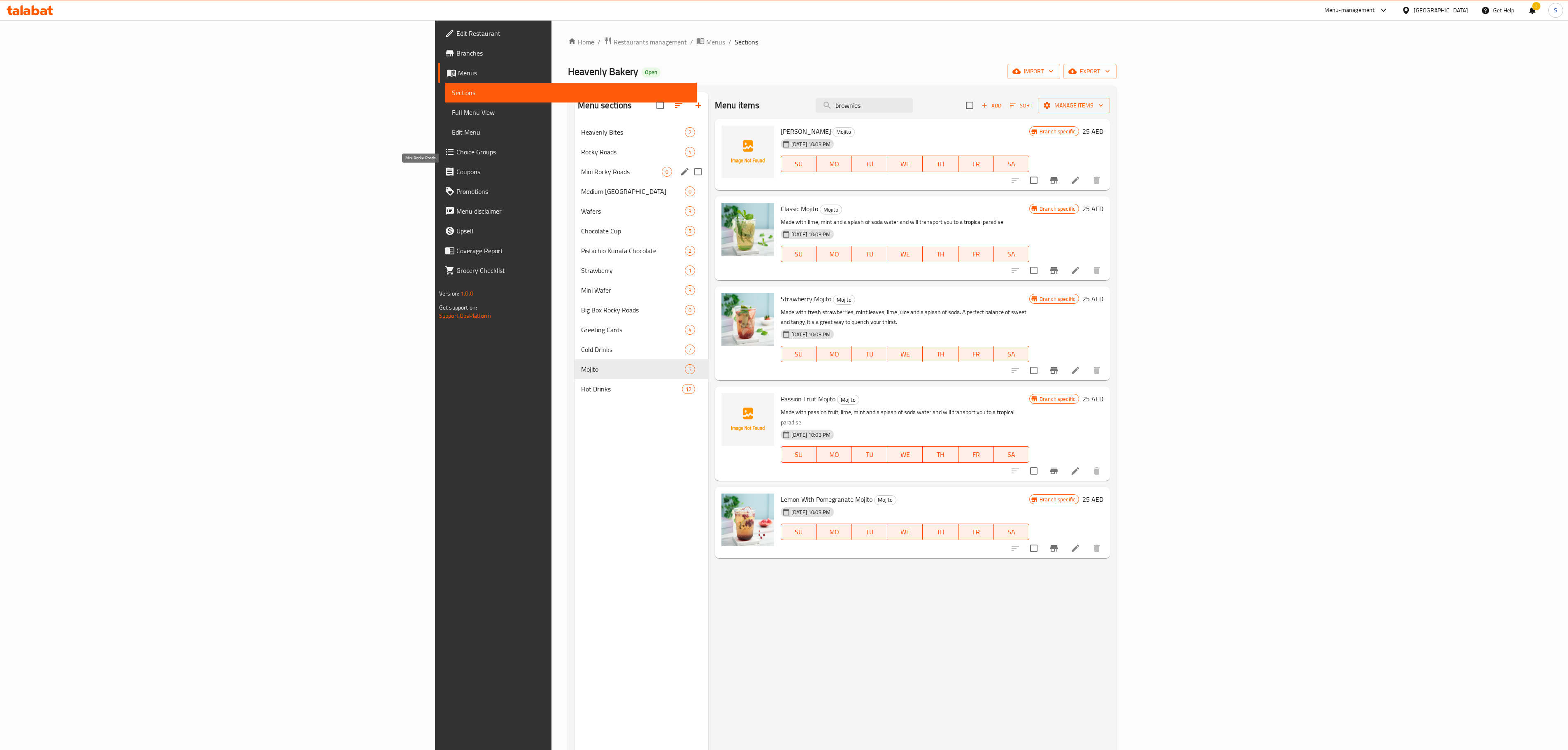
click at [574, 203] on div "Wafers 3" at bounding box center [641, 211] width 134 height 20
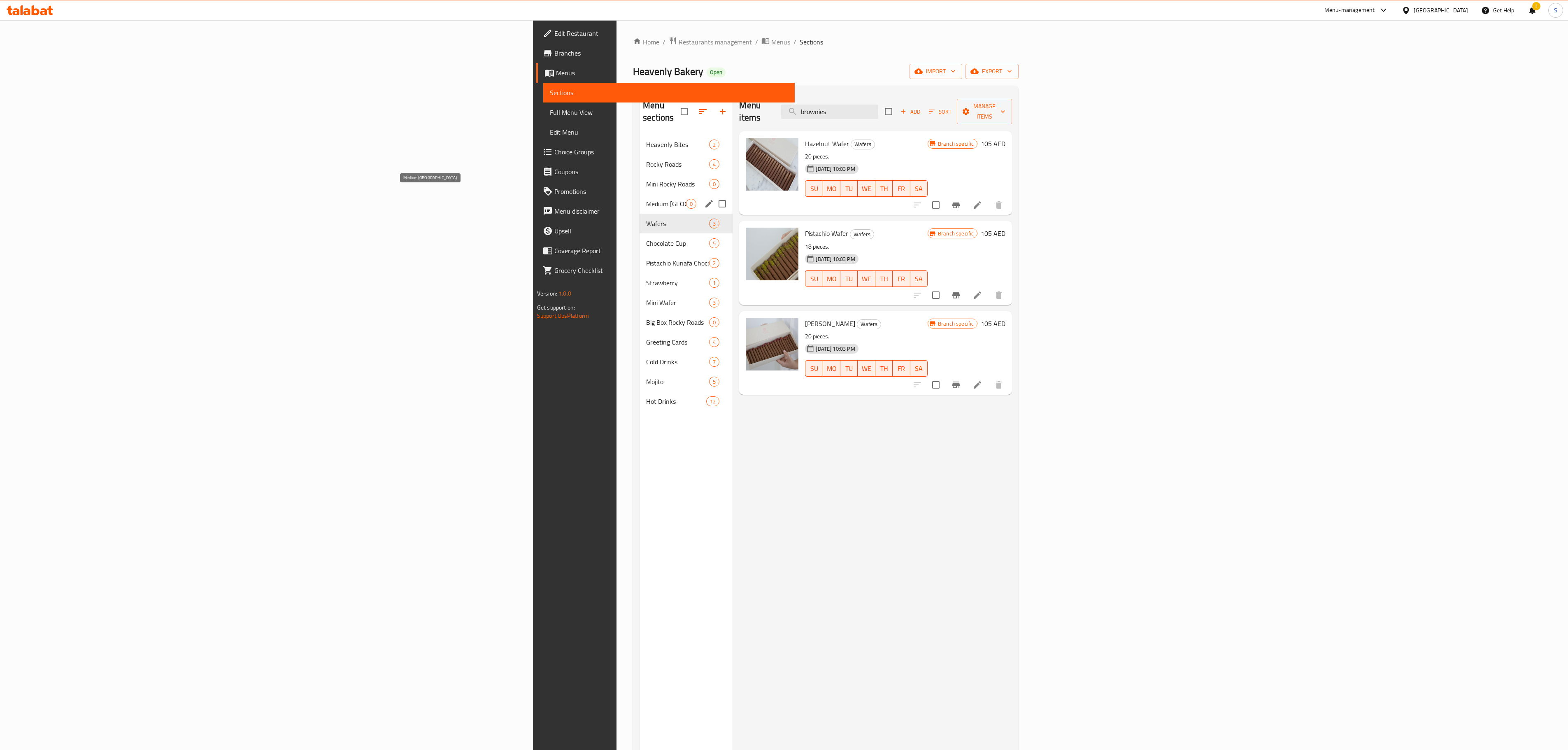
click at [646, 199] on span "Medium [GEOGRAPHIC_DATA]" at bounding box center [666, 204] width 40 height 10
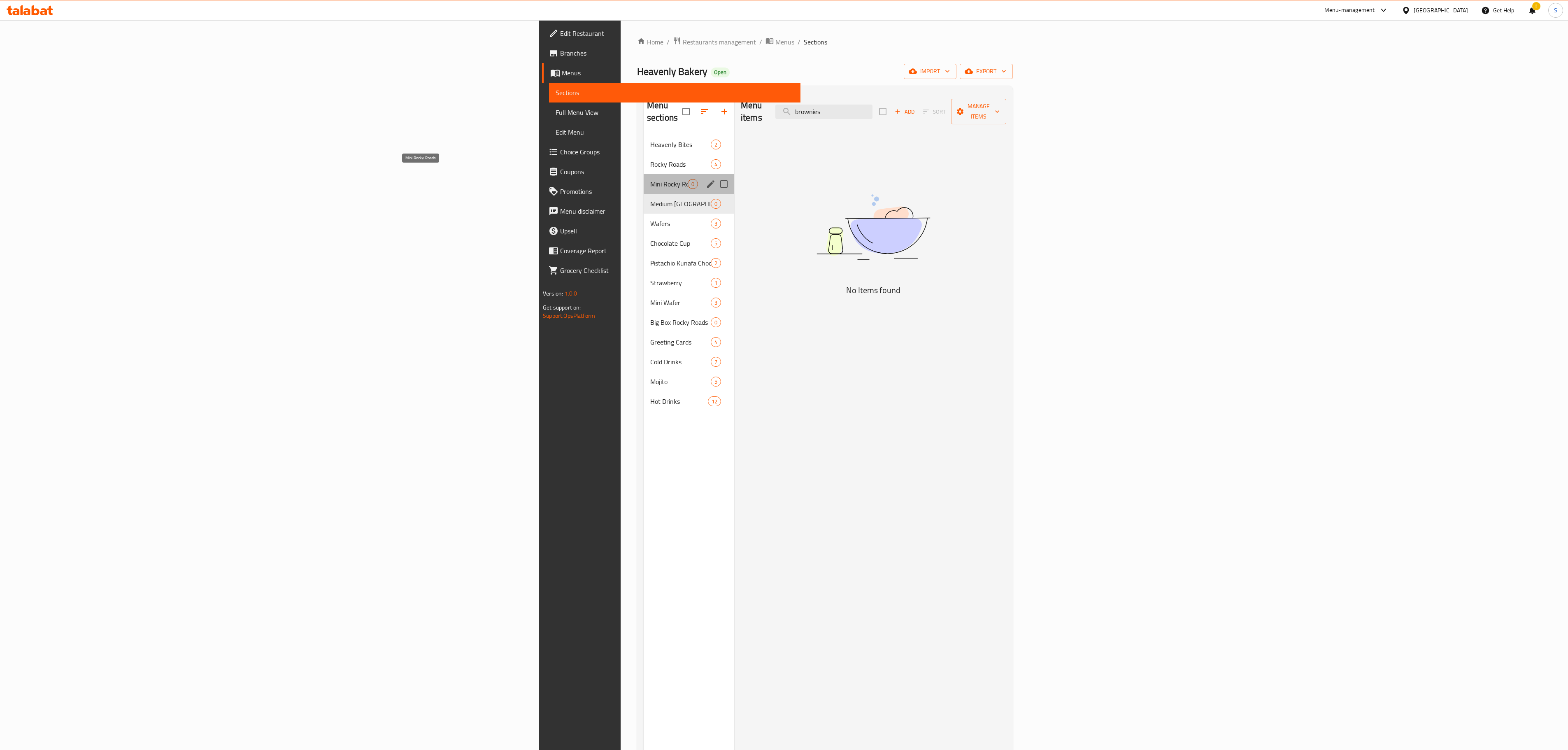
click at [650, 179] on span "Mini Rocky Roads" at bounding box center [669, 184] width 37 height 10
click at [650, 199] on span "Medium [GEOGRAPHIC_DATA]" at bounding box center [669, 204] width 37 height 10
click at [644, 174] on div "Mini Rocky Roads 0" at bounding box center [689, 184] width 91 height 20
click at [650, 160] on span "Rocky Roads" at bounding box center [669, 164] width 37 height 10
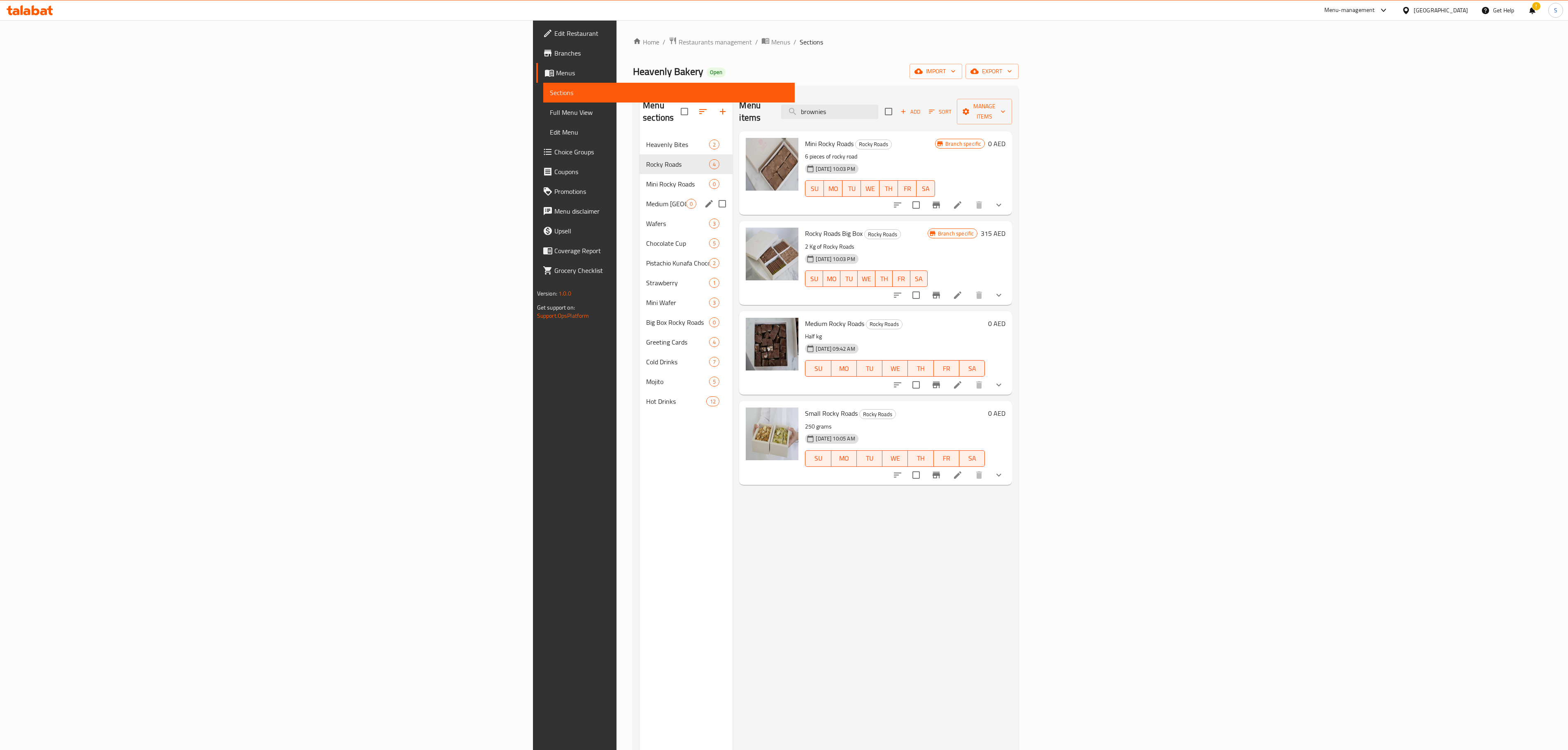
click at [639, 194] on div "Medium Rocky Road 0" at bounding box center [686, 204] width 93 height 20
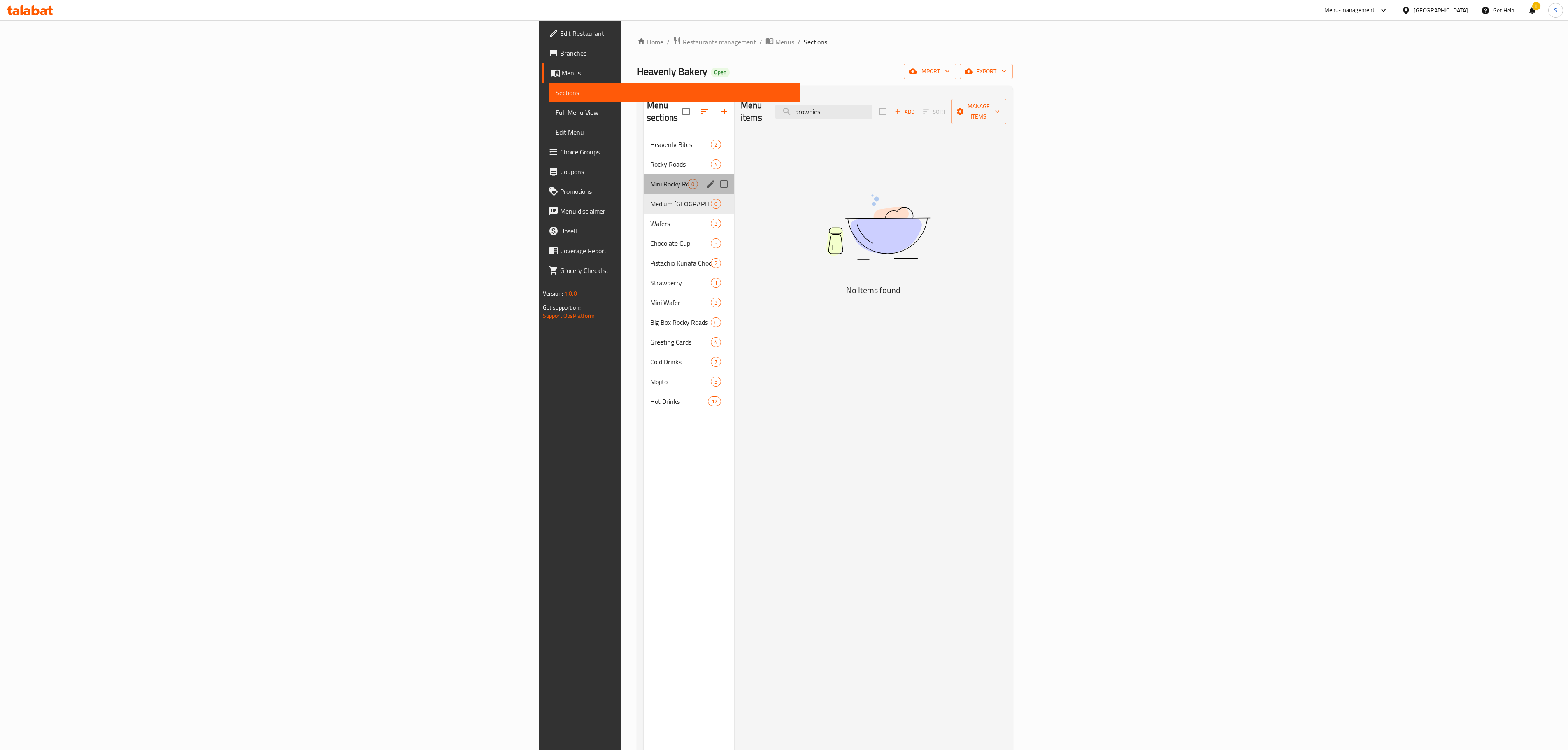
click at [650, 179] on span "Mini Rocky Roads" at bounding box center [669, 184] width 37 height 10
click at [644, 214] on div "Wafers 3" at bounding box center [689, 223] width 91 height 20
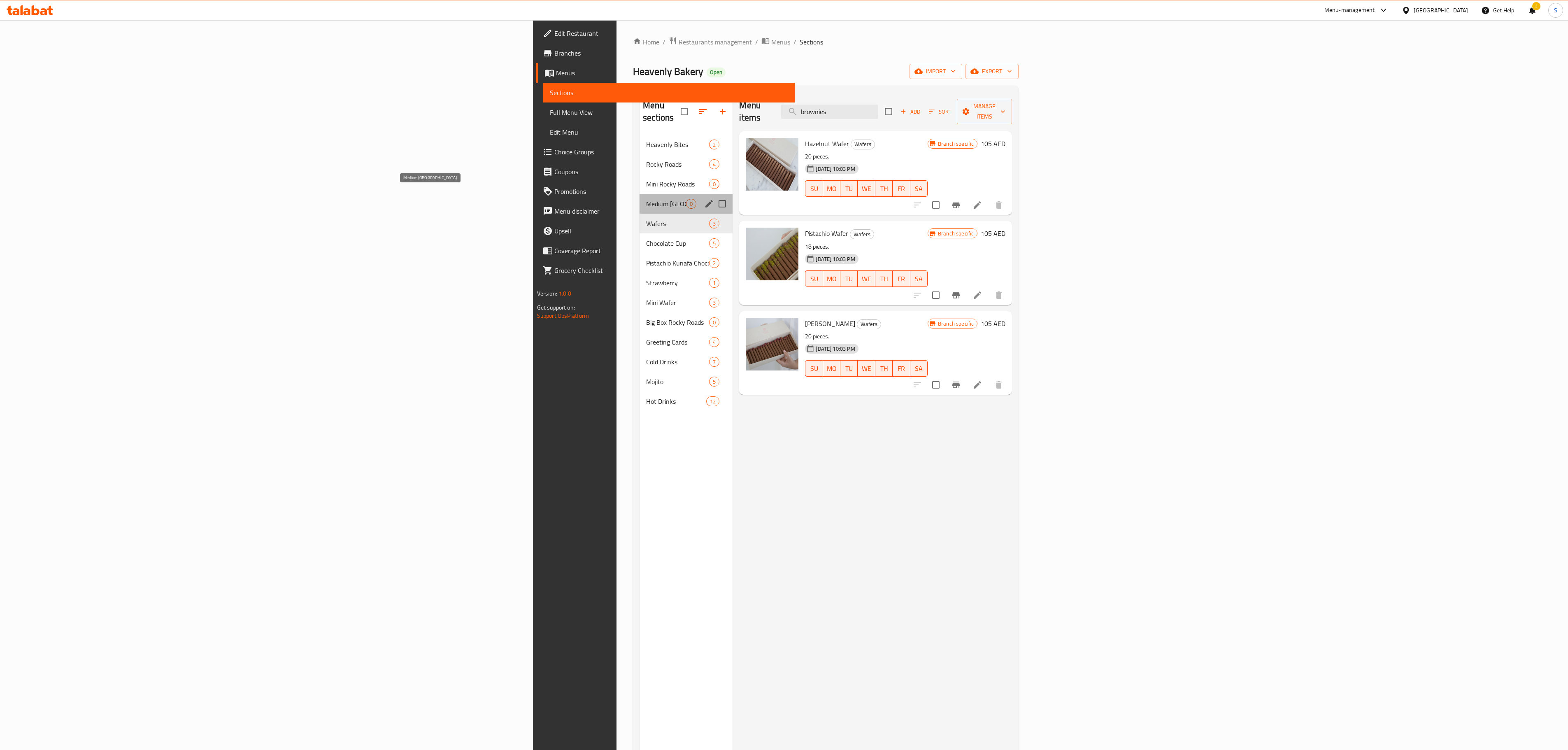
click at [646, 199] on span "Medium [GEOGRAPHIC_DATA]" at bounding box center [666, 204] width 40 height 10
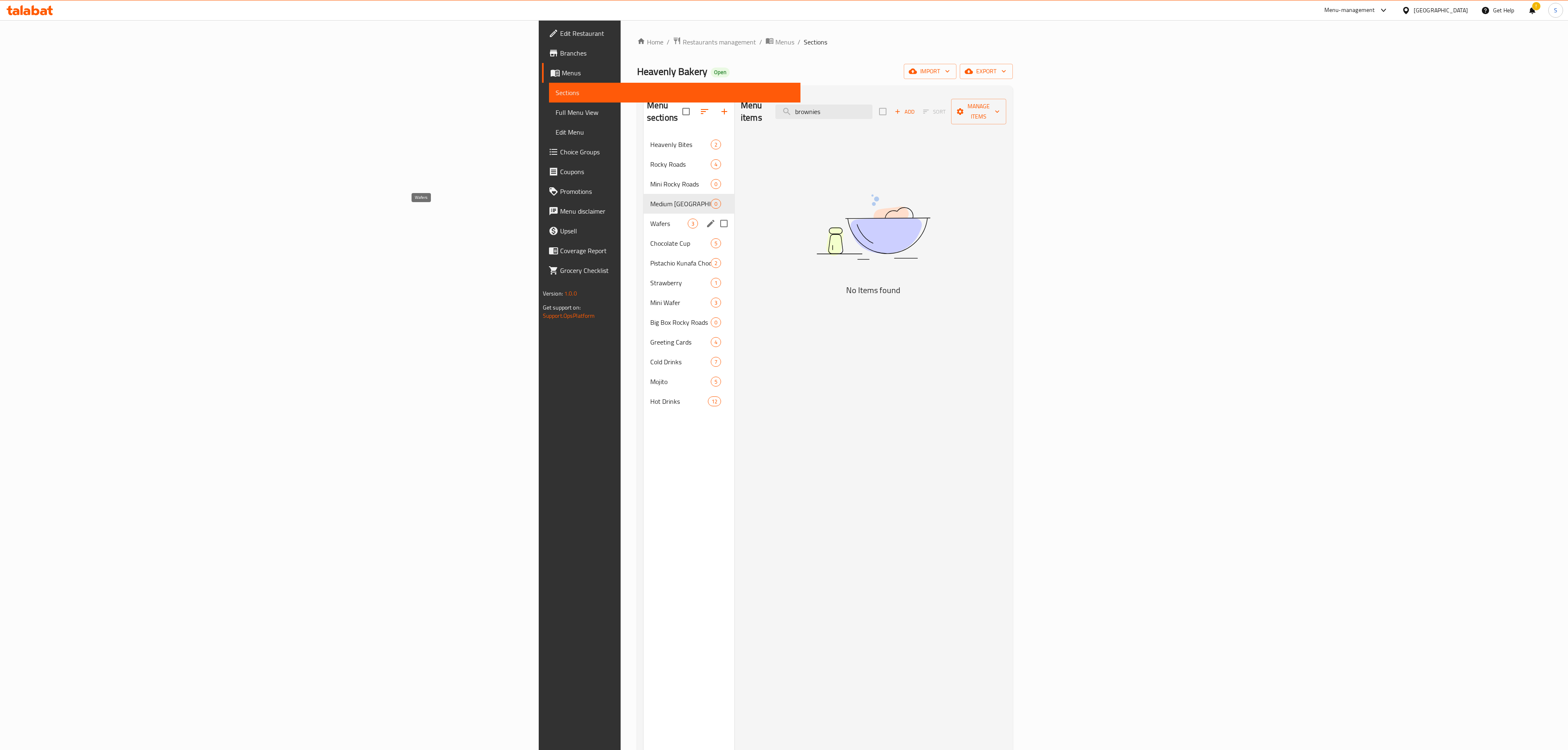
click at [650, 218] on span "Wafers" at bounding box center [669, 223] width 37 height 10
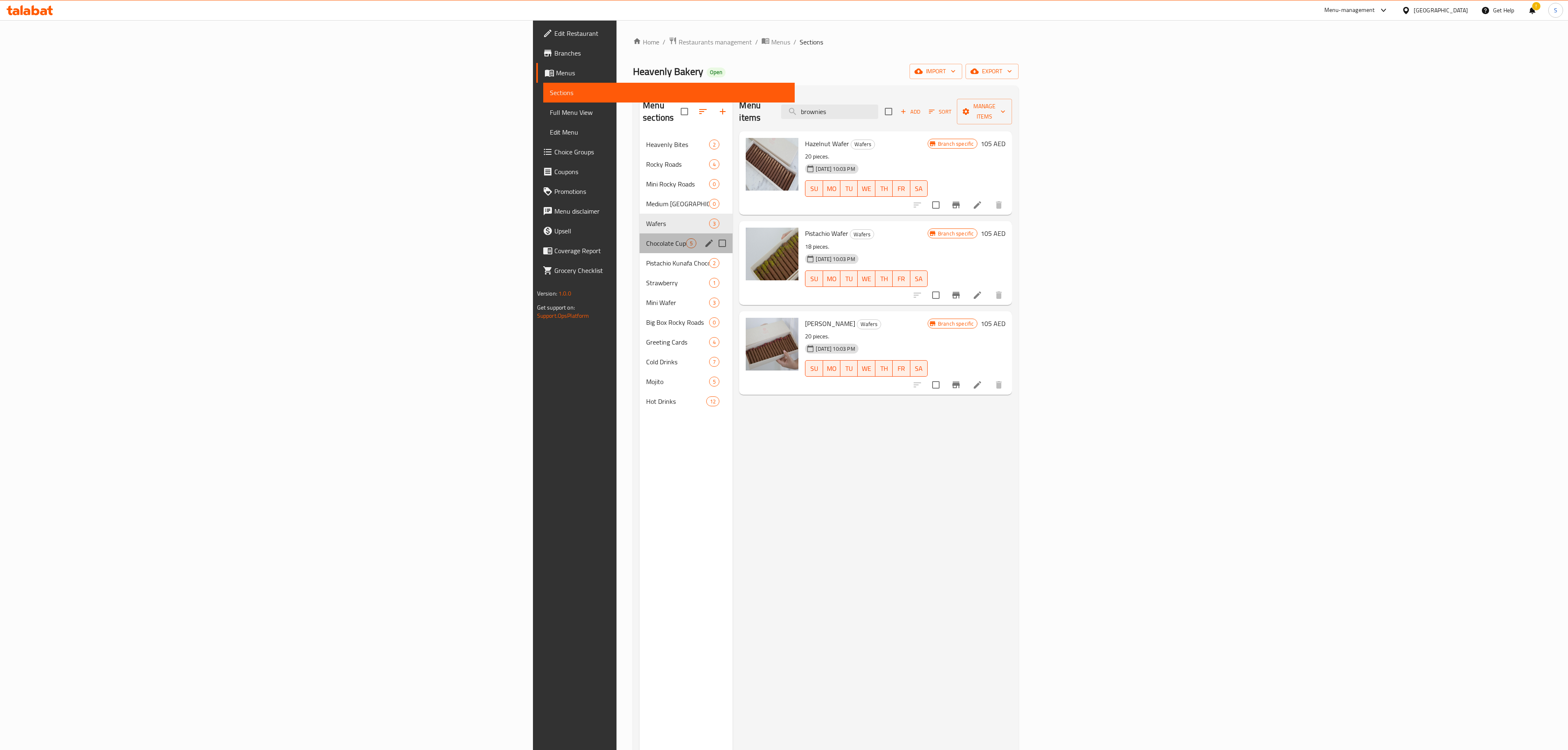
click at [639, 239] on div "Chocolate Cup 5" at bounding box center [686, 243] width 93 height 20
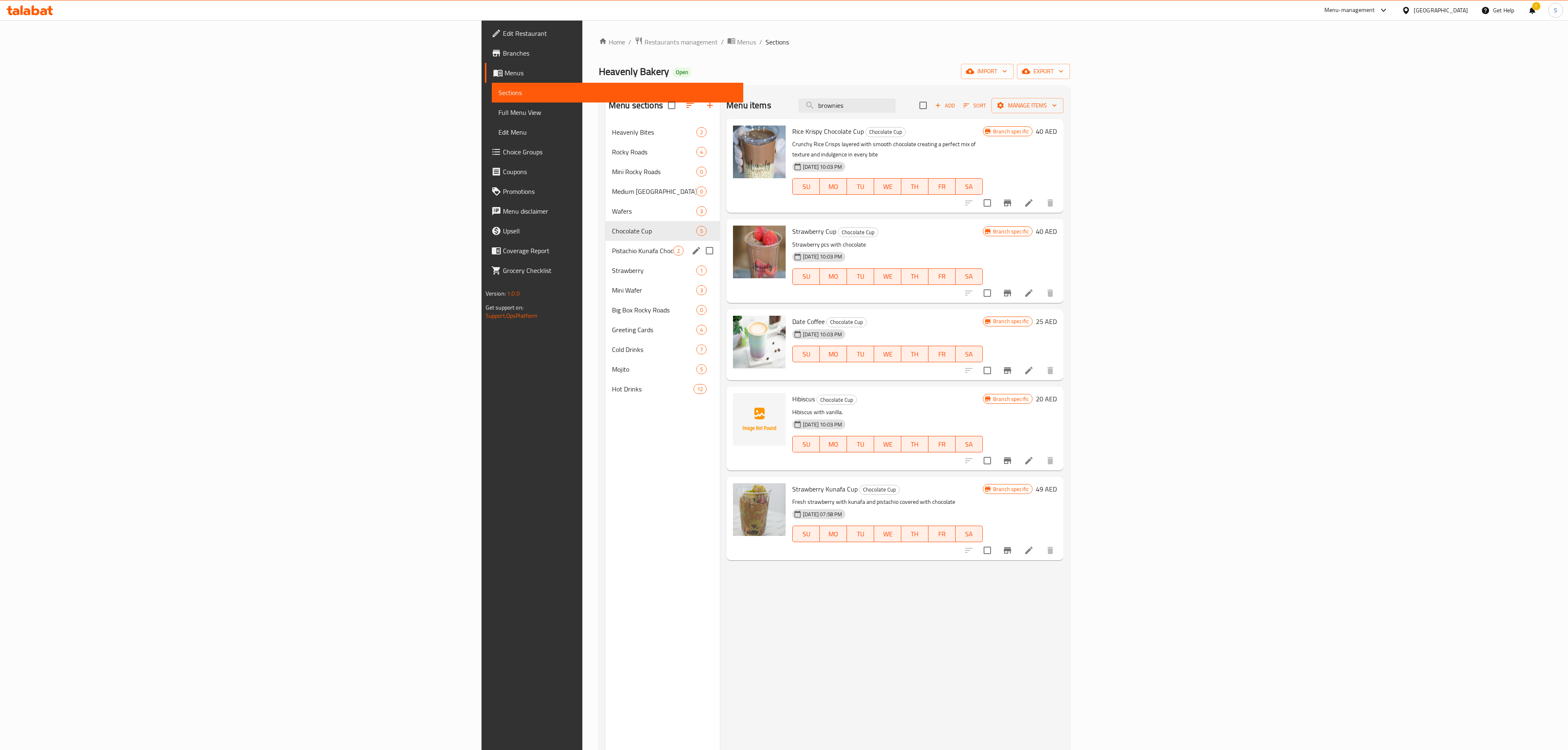
click at [605, 245] on div "Pistachio Kunafa Chocolate 2" at bounding box center [663, 250] width 114 height 20
